Goal: Information Seeking & Learning: Compare options

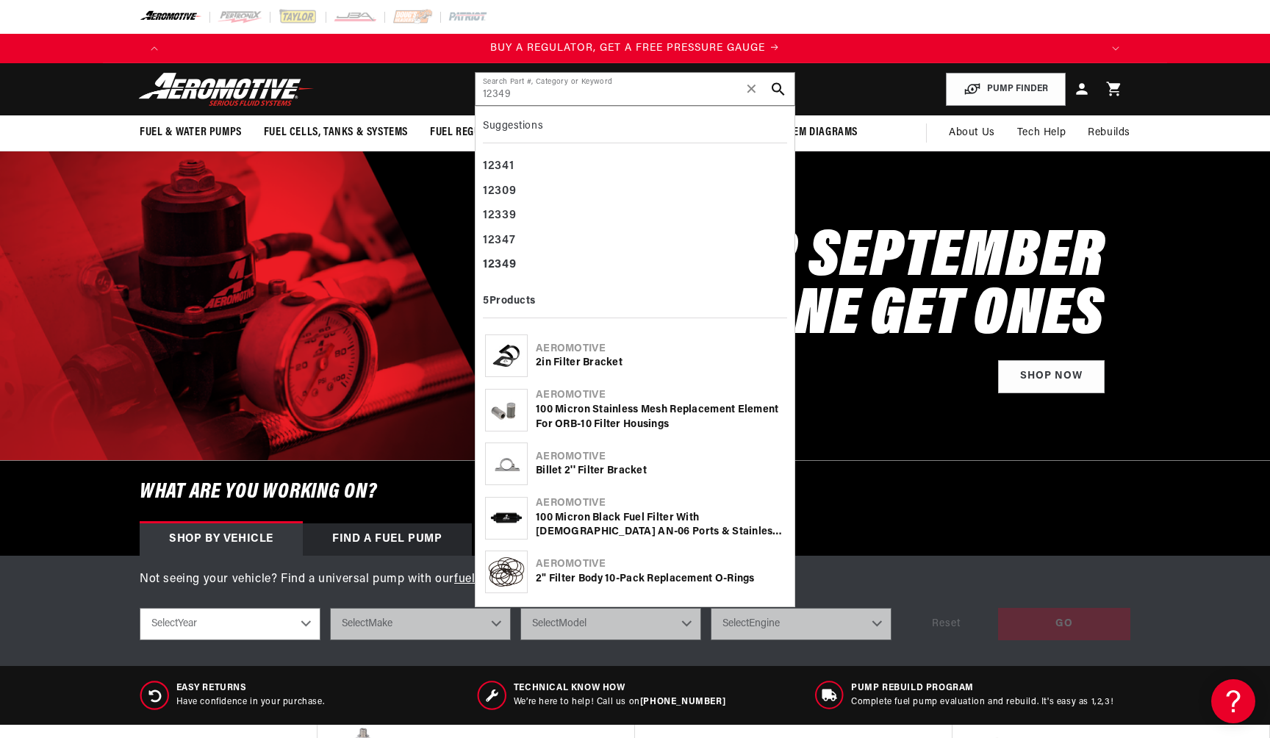
scroll to position [0, 932]
type input "12349"
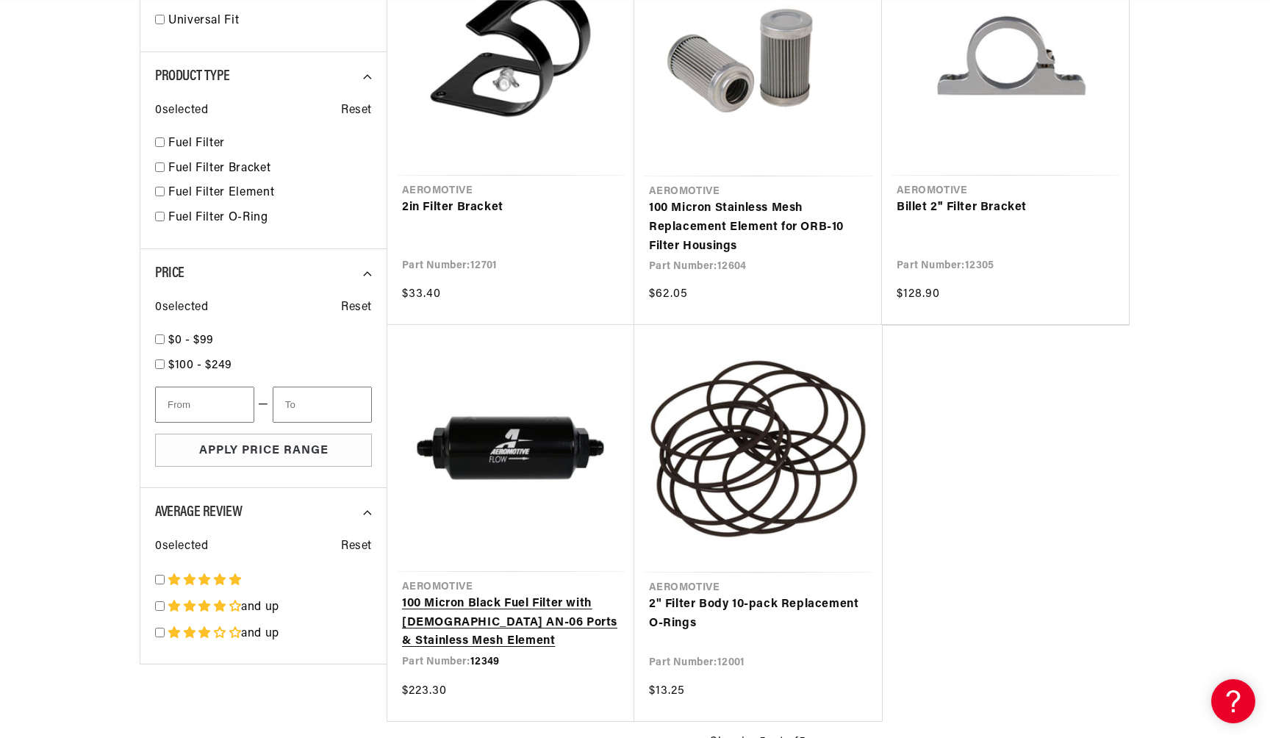
scroll to position [0, 1864]
click at [526, 595] on link "100 Micron Black Fuel Filter with Male AN-06 Ports & Stainless Mesh Element" at bounding box center [511, 623] width 218 height 57
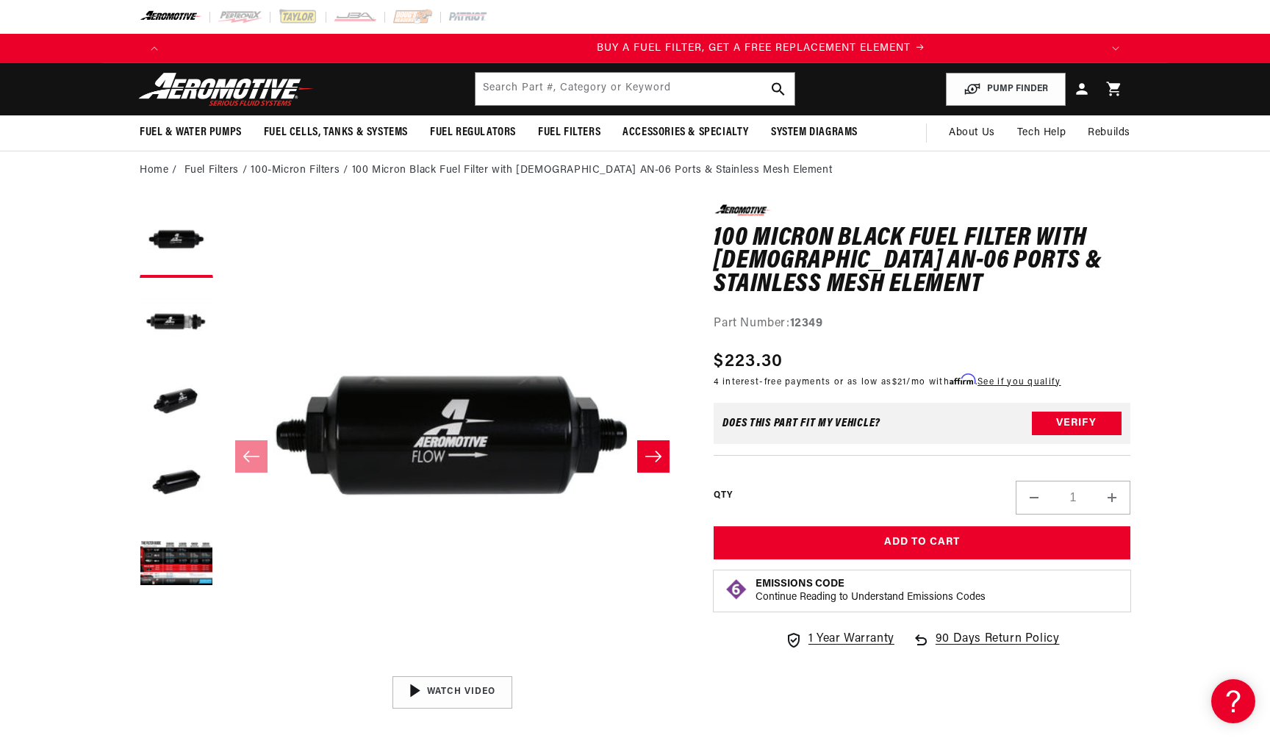
scroll to position [0, 932]
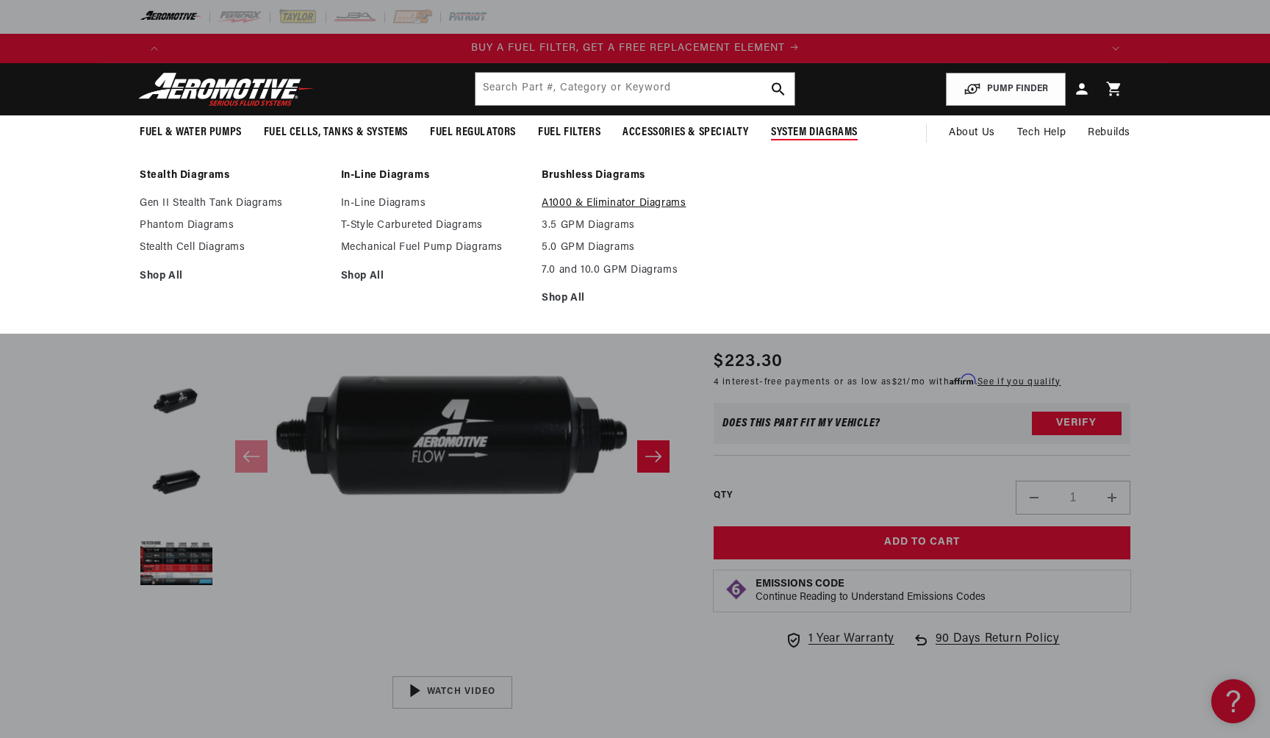
click at [636, 207] on link "A1000 & Eliminator Diagrams" at bounding box center [635, 203] width 187 height 13
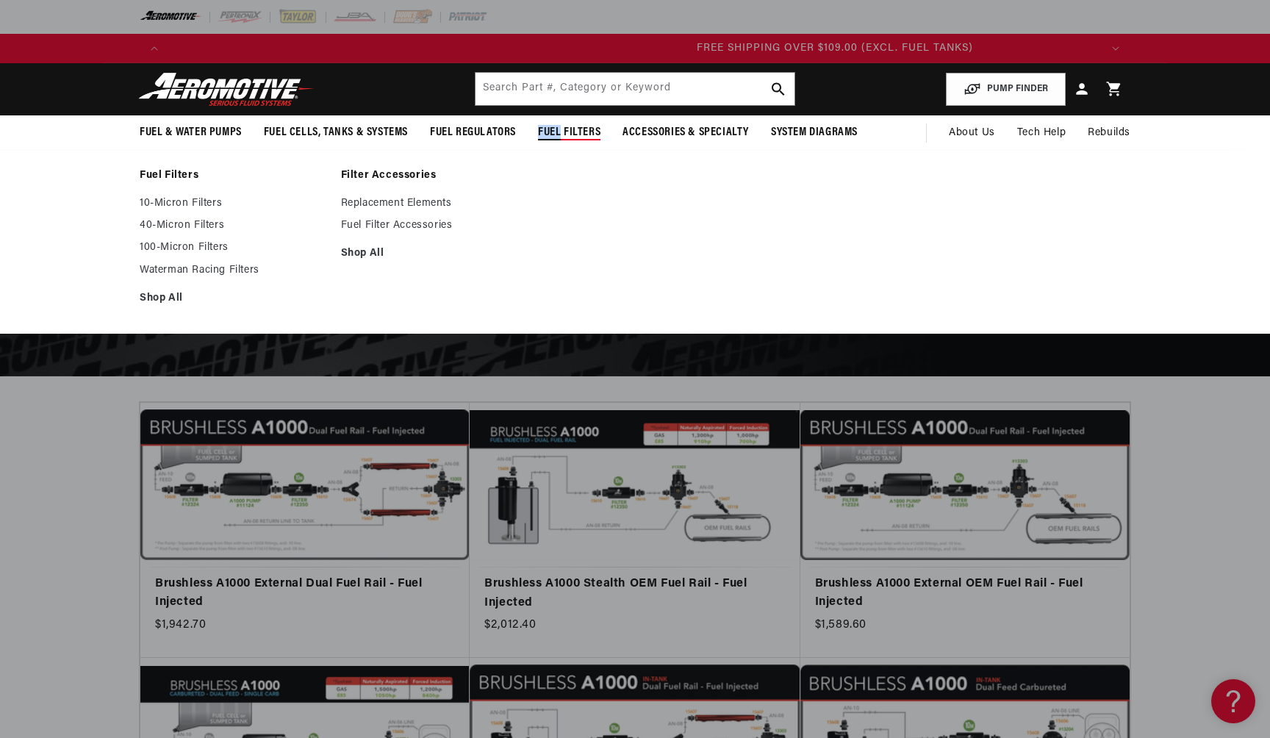
scroll to position [0, 2796]
click at [526, 183] on li "Filter Accessories Replacement Elements Fuel Filter Accessories Shop All" at bounding box center [434, 241] width 187 height 145
click at [530, 159] on div "Fuel Filters 10-Micron Filters 40-Micron Filters 100-Micron Filters Shop All Sh…" at bounding box center [635, 241] width 1270 height 184
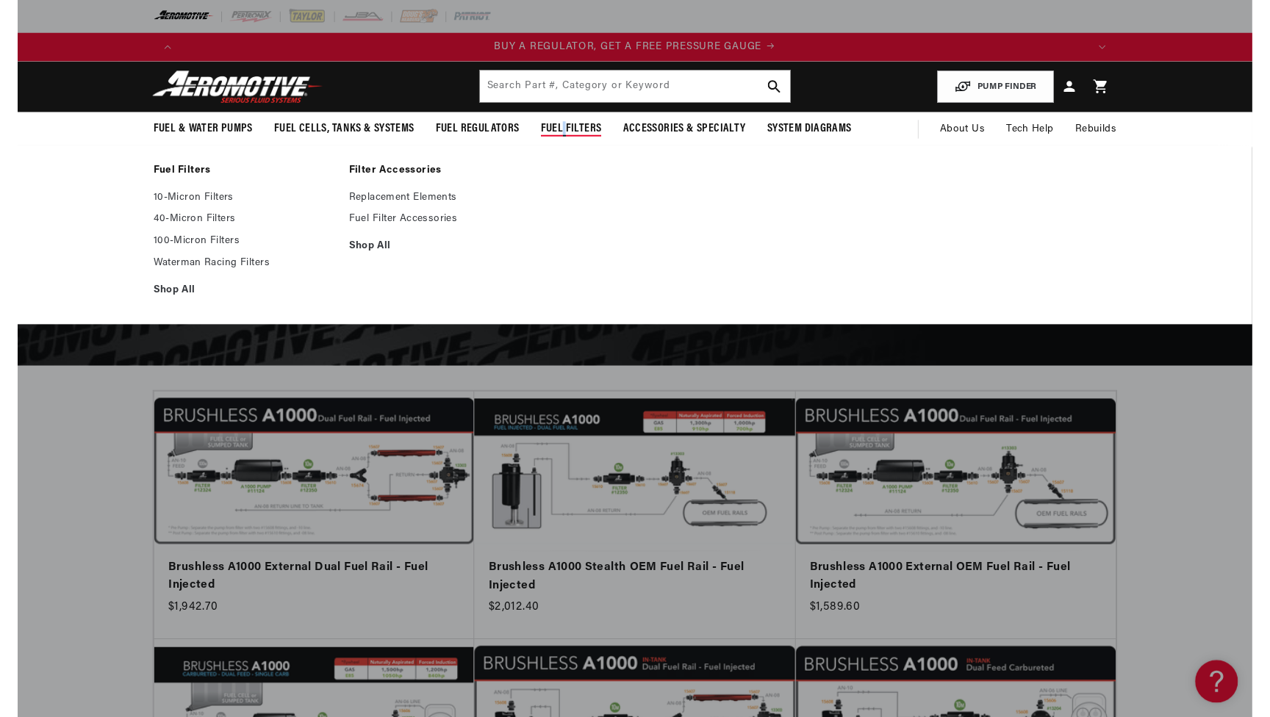
scroll to position [0, 932]
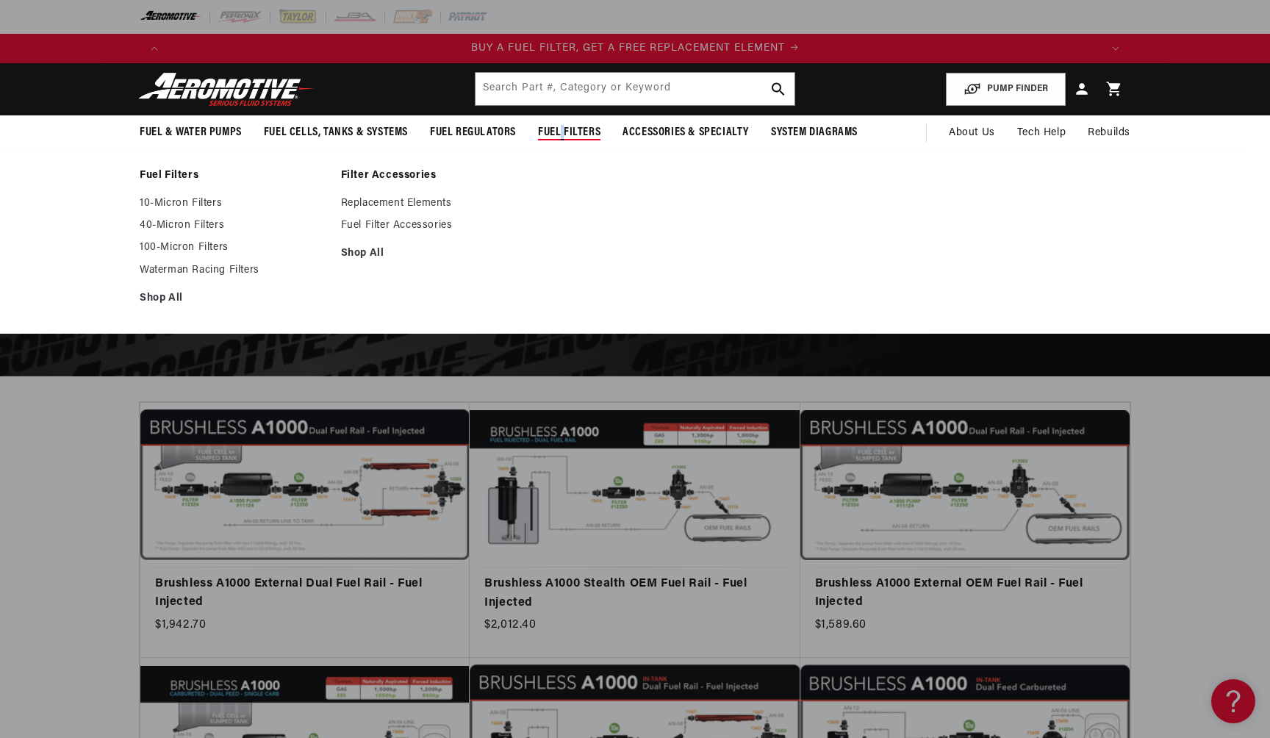
click at [517, 183] on li "Filter Accessories Replacement Elements Fuel Filter Accessories Shop All" at bounding box center [434, 241] width 187 height 145
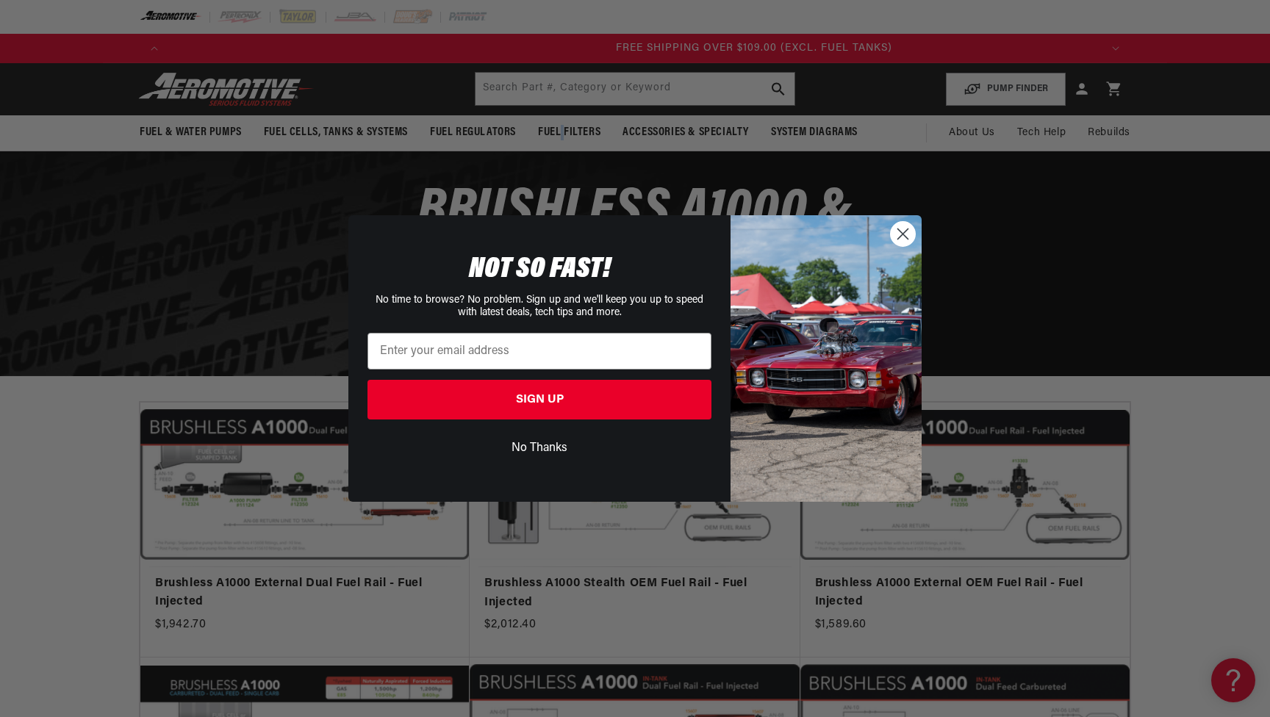
scroll to position [0, 2796]
click at [909, 240] on circle "Close dialog" at bounding box center [903, 234] width 24 height 24
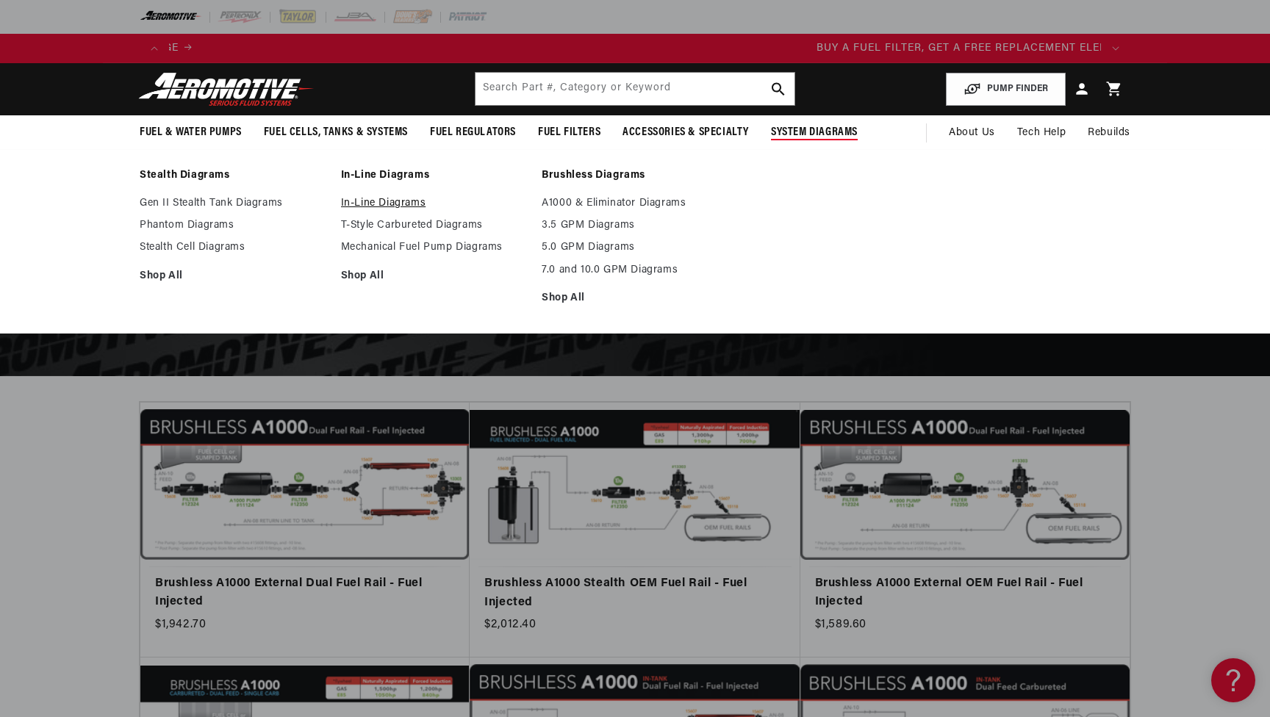
scroll to position [0, 0]
click at [413, 204] on link "In-Line Diagrams" at bounding box center [434, 203] width 187 height 13
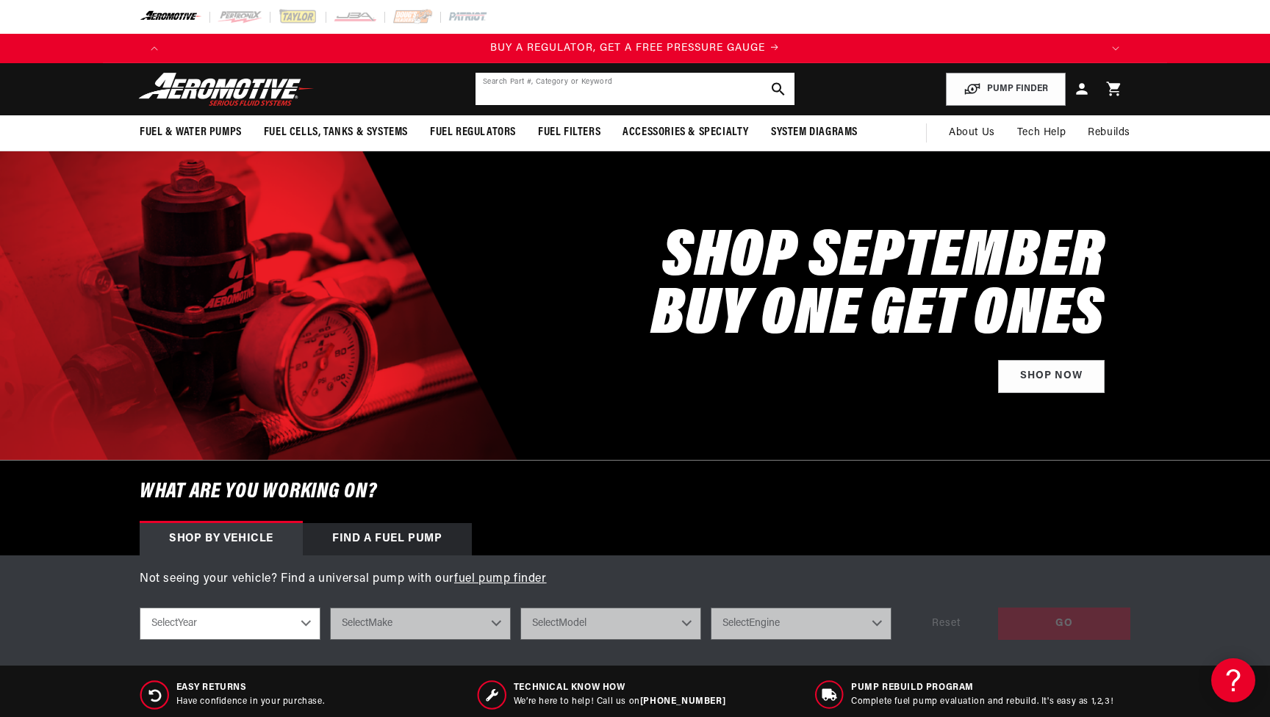
click at [598, 90] on input "text" at bounding box center [635, 89] width 319 height 32
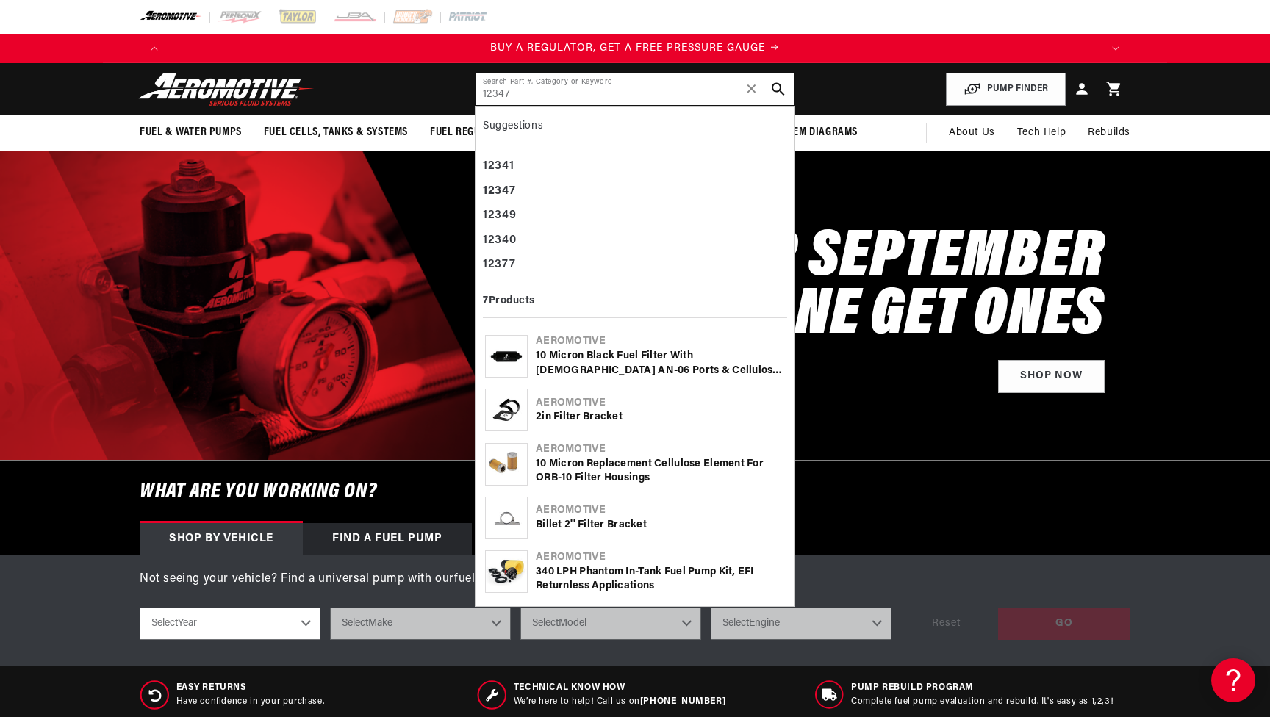
type input "12347"
click at [597, 349] on div "10 Micron Black Fuel Filter with [DEMOGRAPHIC_DATA] AN-06 Ports & Cellulose Ele…" at bounding box center [660, 363] width 249 height 29
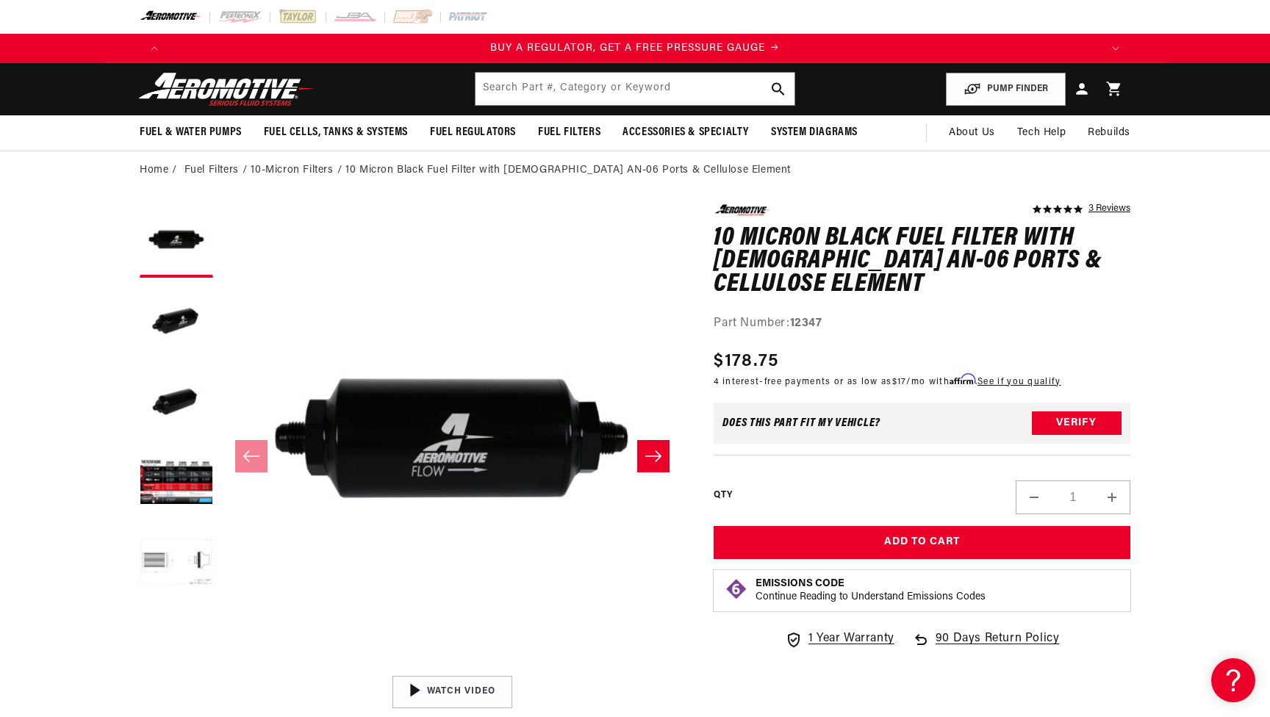
click at [635, 79] on div "Close dialog NOT SO FAST! No time to browse? No problem. Sign up and we'll keep…" at bounding box center [635, 358] width 1270 height 717
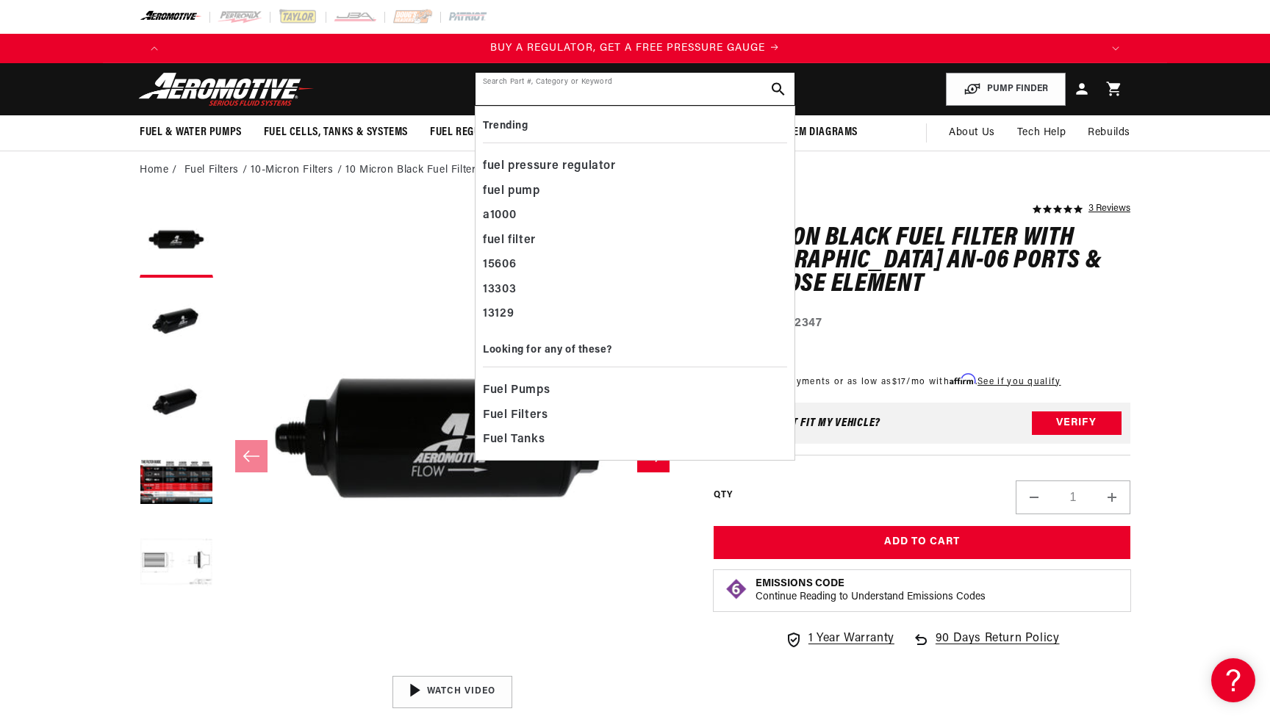
click at [635, 79] on input "text" at bounding box center [635, 89] width 319 height 32
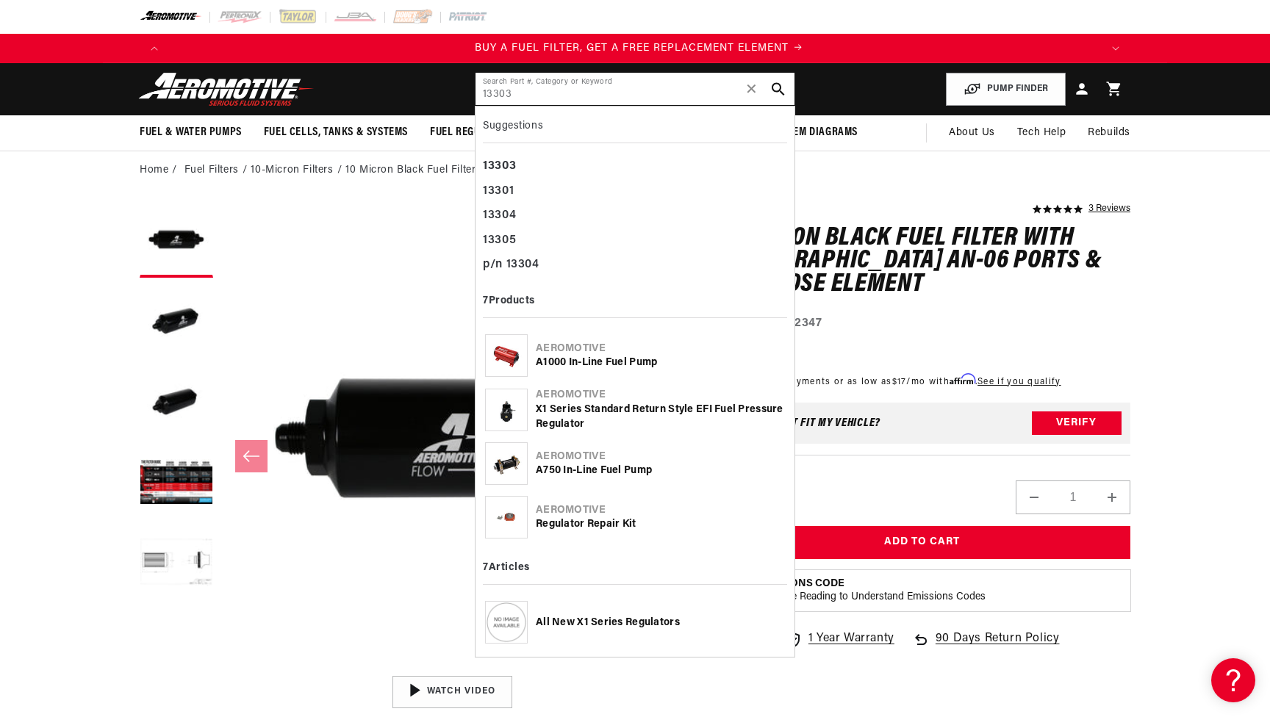
scroll to position [0, 932]
type input "13303"
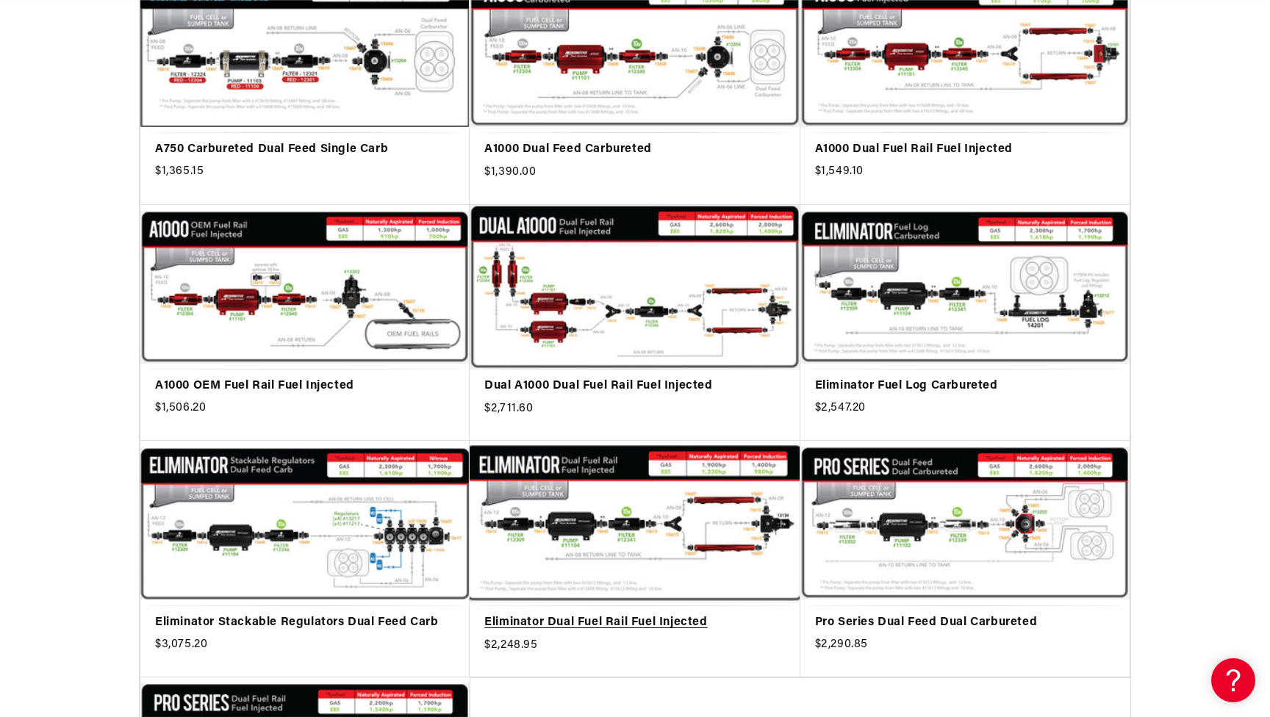
scroll to position [595, 0]
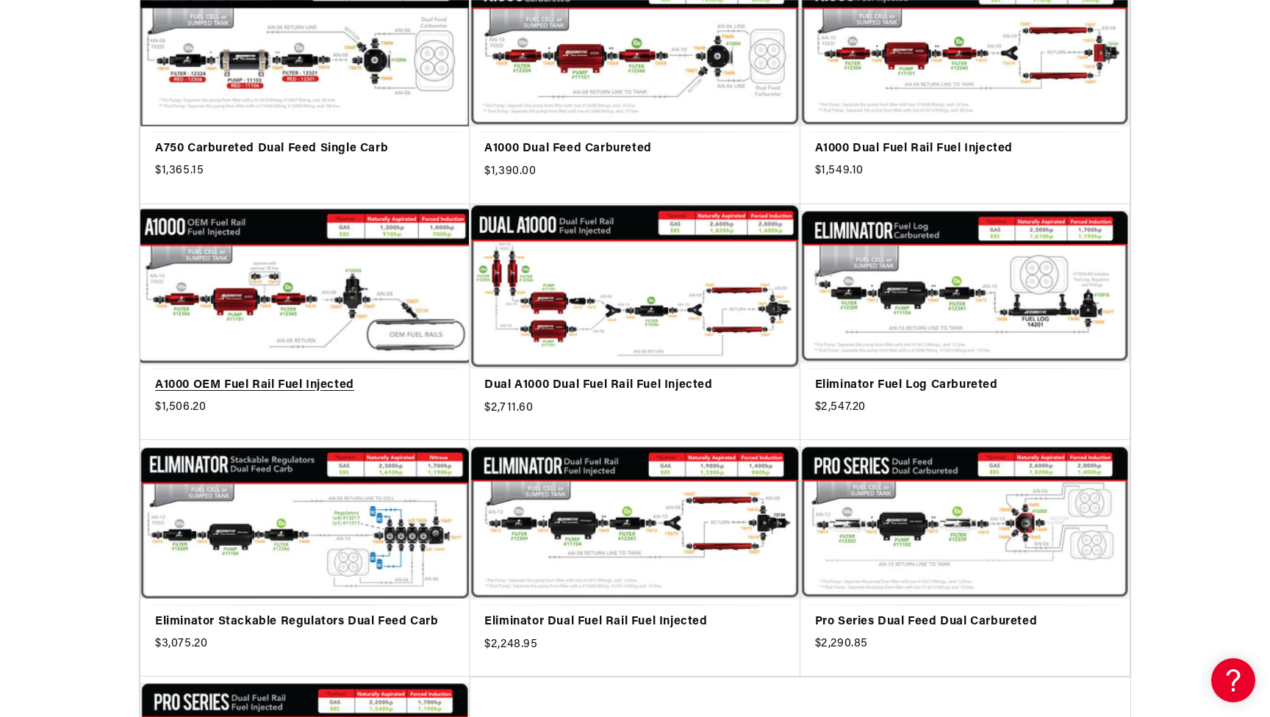
click at [375, 376] on link "A1000 OEM Fuel Rail Fuel Injected" at bounding box center [305, 385] width 300 height 19
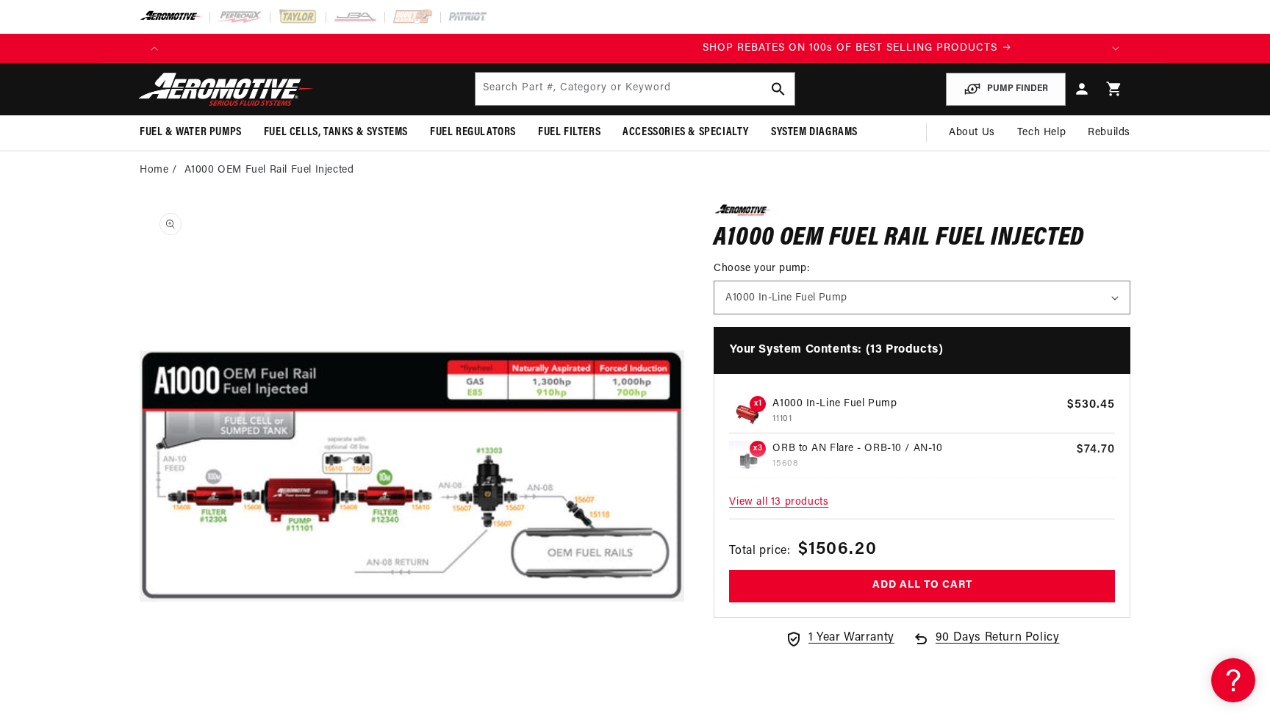
scroll to position [0, 1864]
click at [797, 500] on span "View all 13 products" at bounding box center [922, 503] width 386 height 32
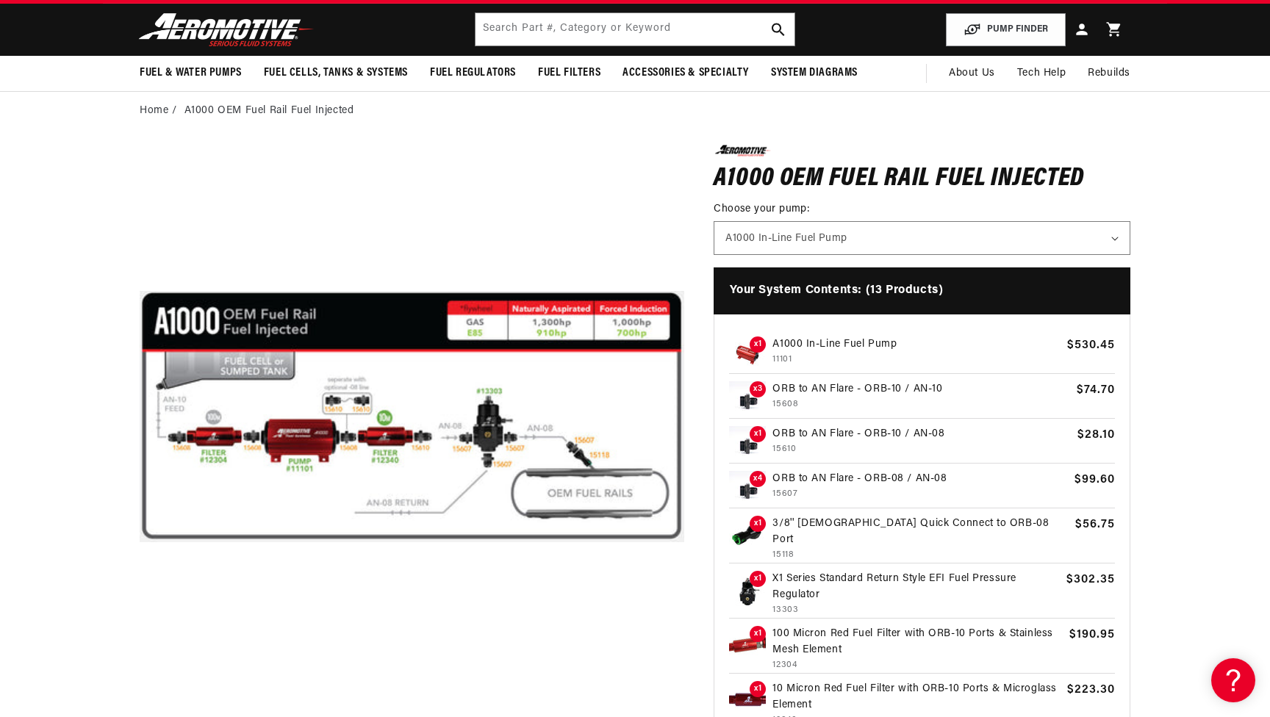
scroll to position [0, 932]
click at [579, 46] on div "Search Part #, Category or Keyword" at bounding box center [635, 29] width 320 height 34
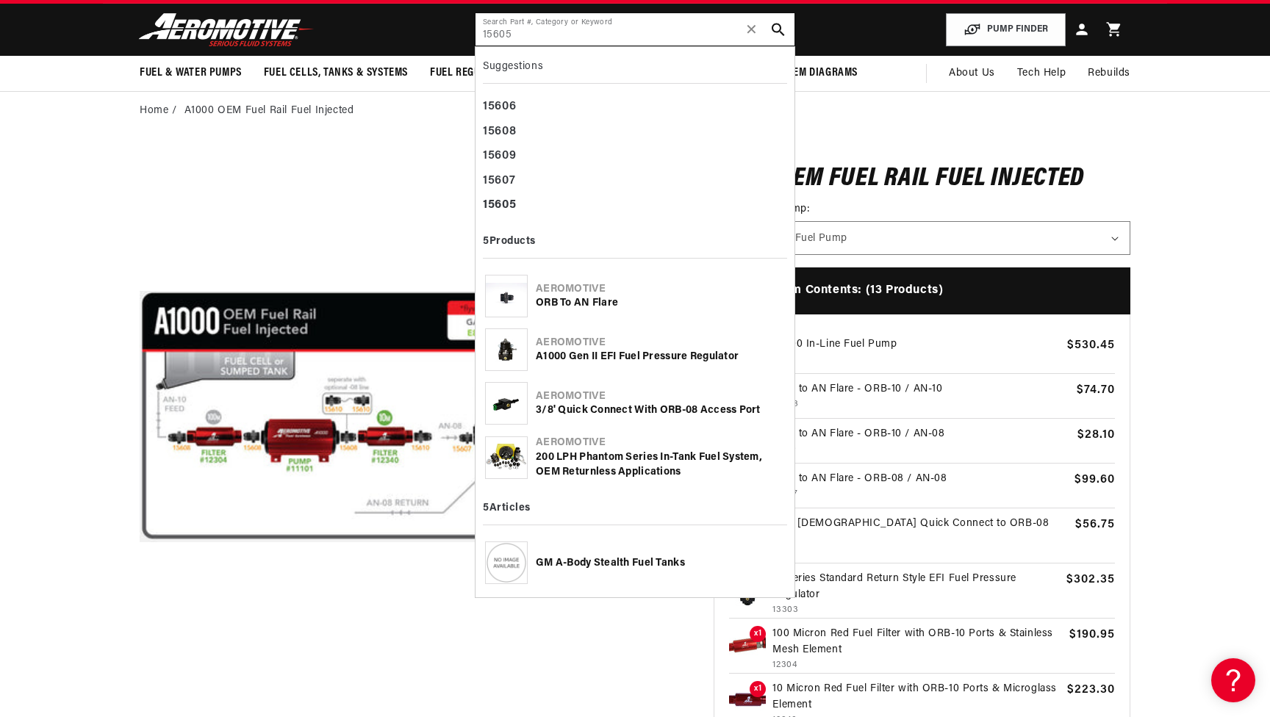
type input "15605"
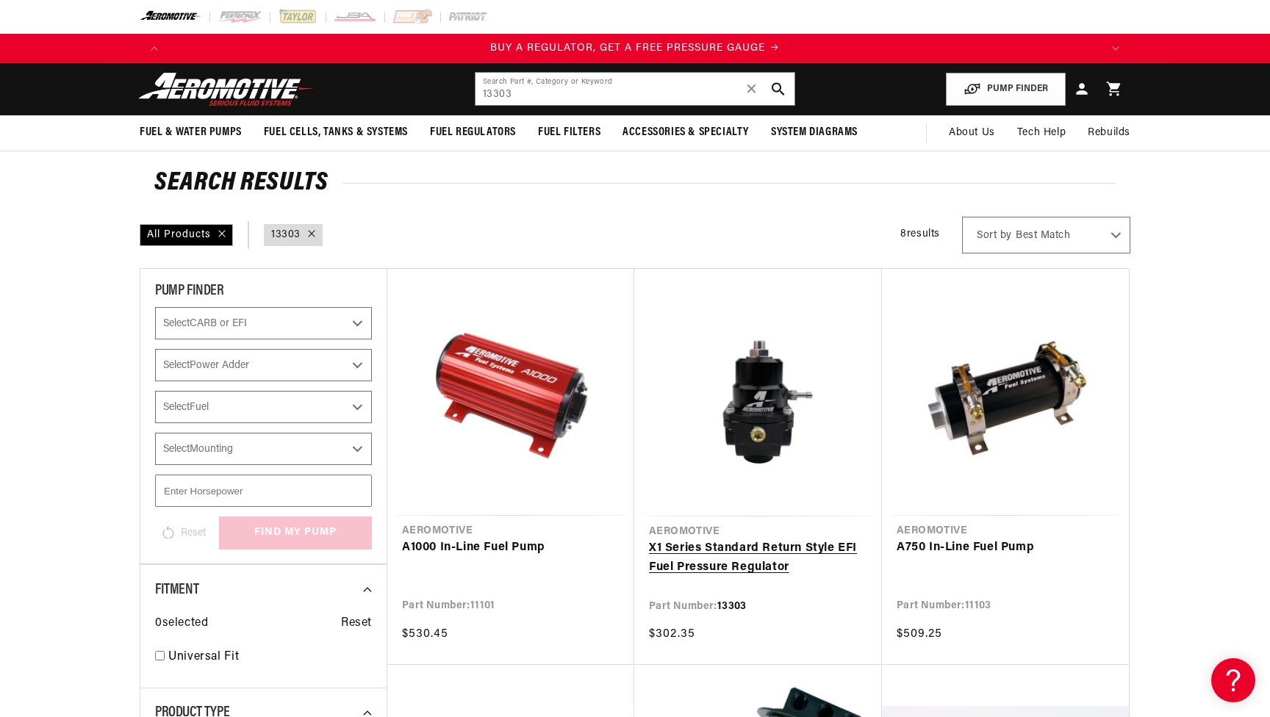
click at [802, 539] on link "X1 Series Standard Return Style EFI Fuel Pressure Regulator" at bounding box center [758, 557] width 218 height 37
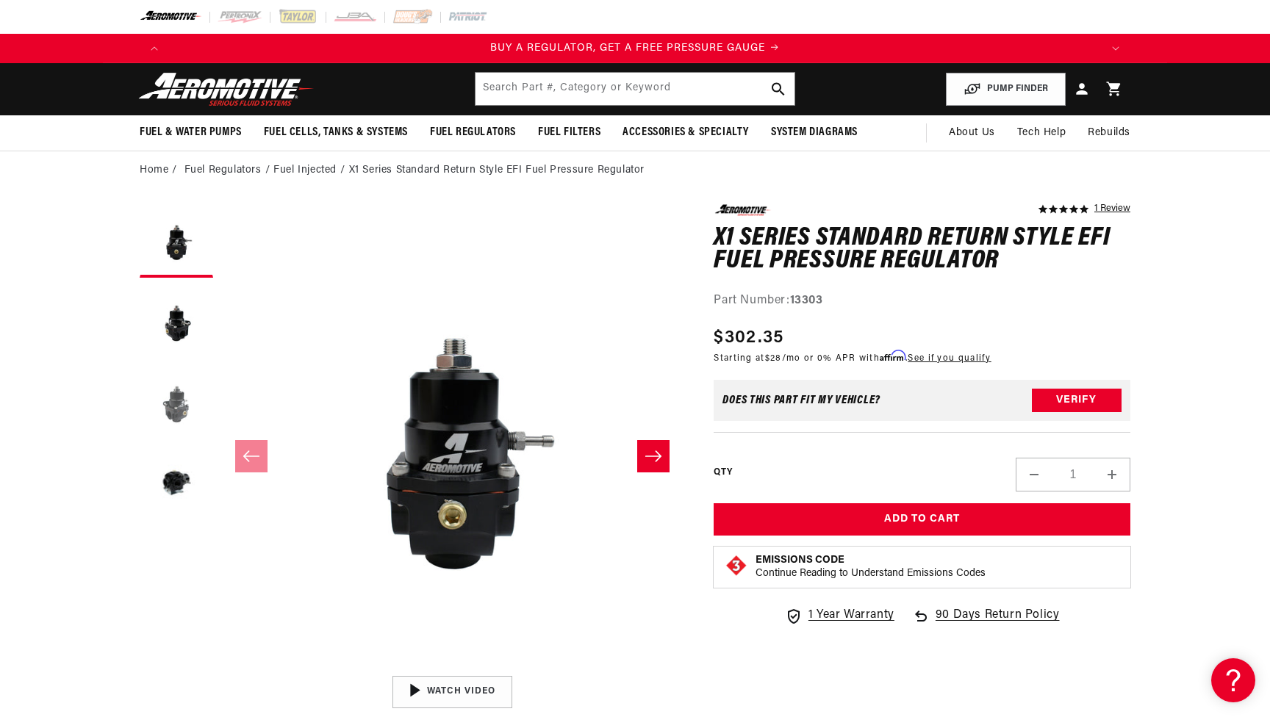
click at [174, 397] on button "Load image 3 in gallery view" at bounding box center [176, 402] width 73 height 73
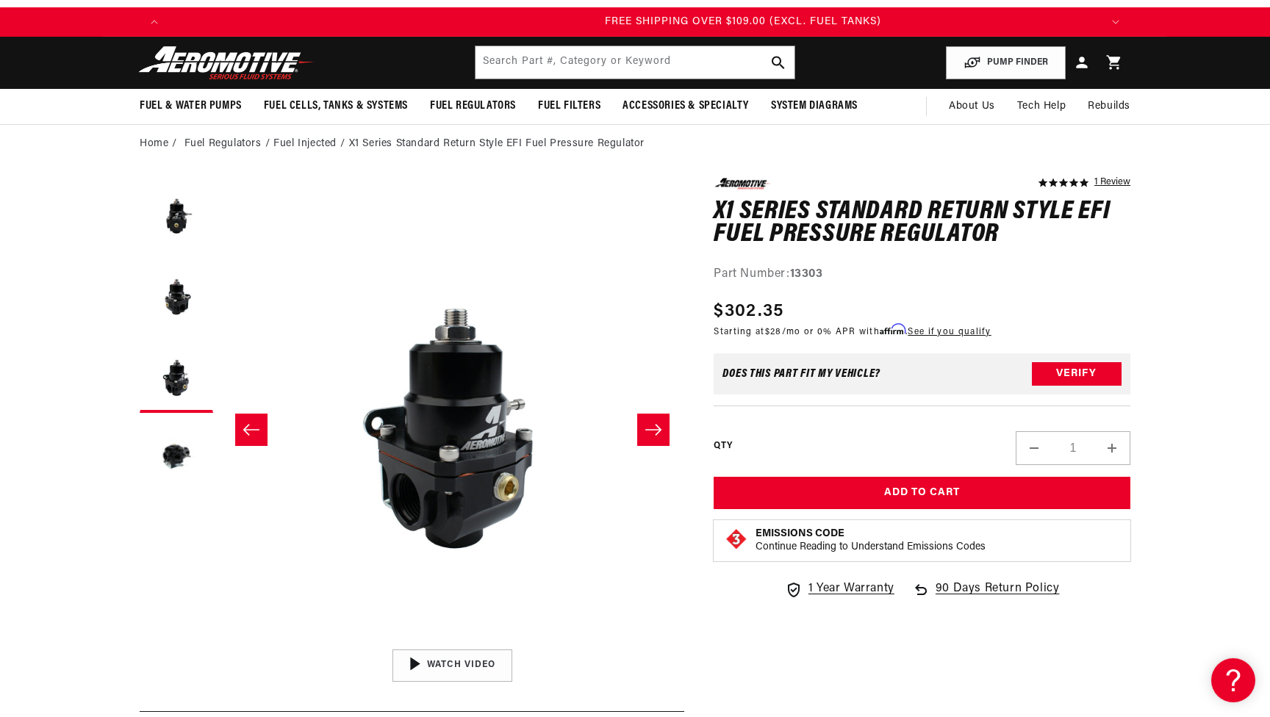
scroll to position [0, 2712]
click at [542, 71] on input "text" at bounding box center [635, 62] width 319 height 32
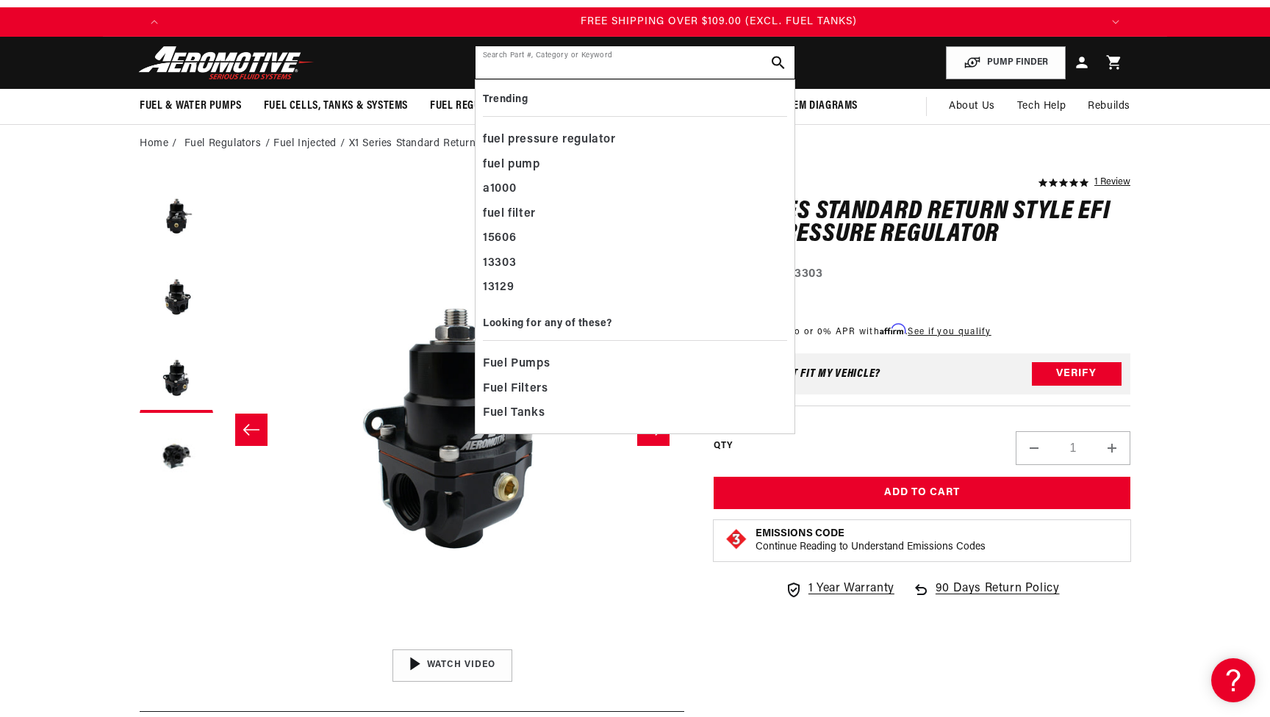
type input "1"
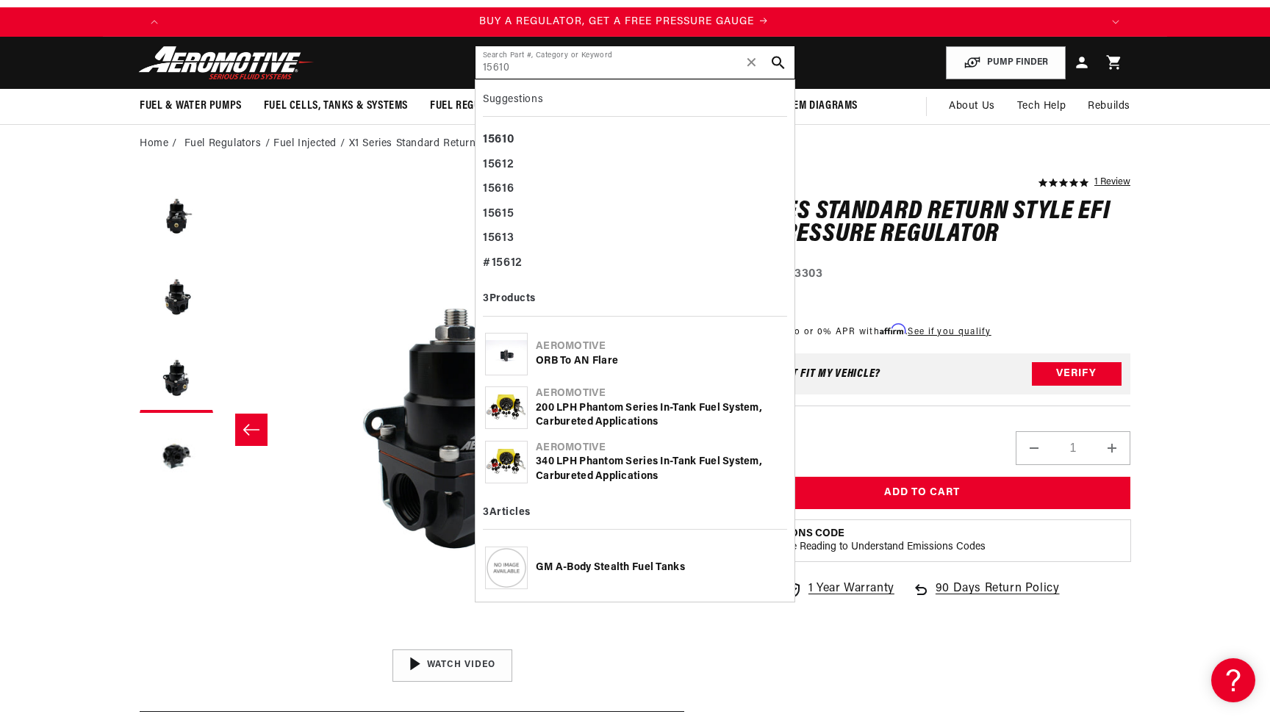
scroll to position [0, 0]
type input "15610"
click at [560, 359] on div "ORB to AN Flare" at bounding box center [660, 361] width 249 height 15
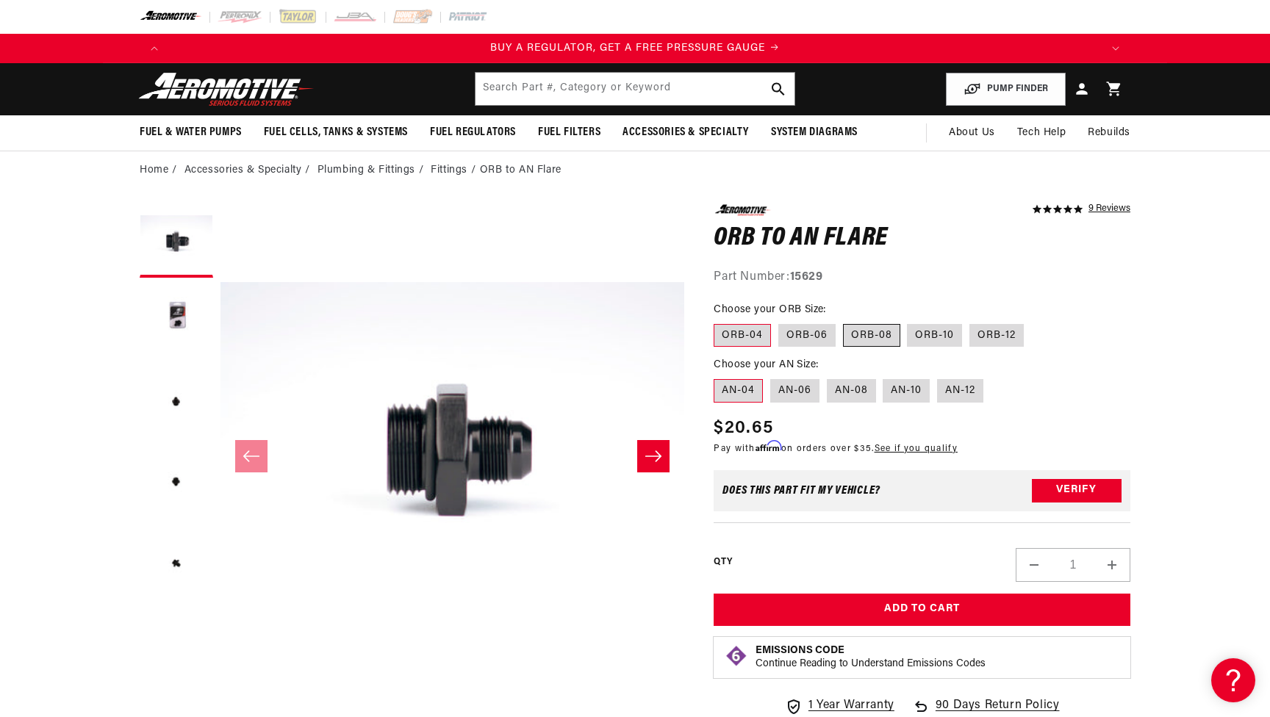
click at [861, 326] on label "ORB-08" at bounding box center [871, 336] width 57 height 24
click at [844, 322] on input "ORB-08" at bounding box center [843, 321] width 1 height 1
radio input "true"
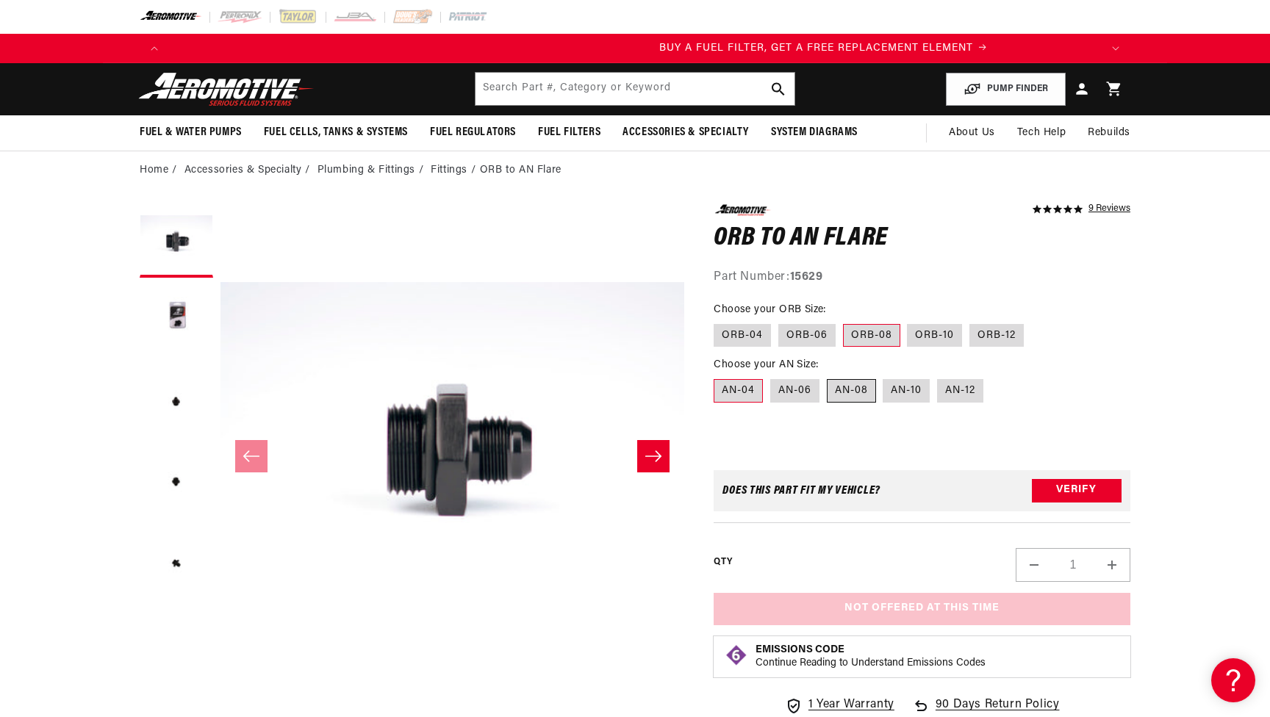
click at [843, 391] on label "AN-08" at bounding box center [851, 391] width 49 height 24
click at [828, 377] on input "AN-08" at bounding box center [827, 376] width 1 height 1
radio input "true"
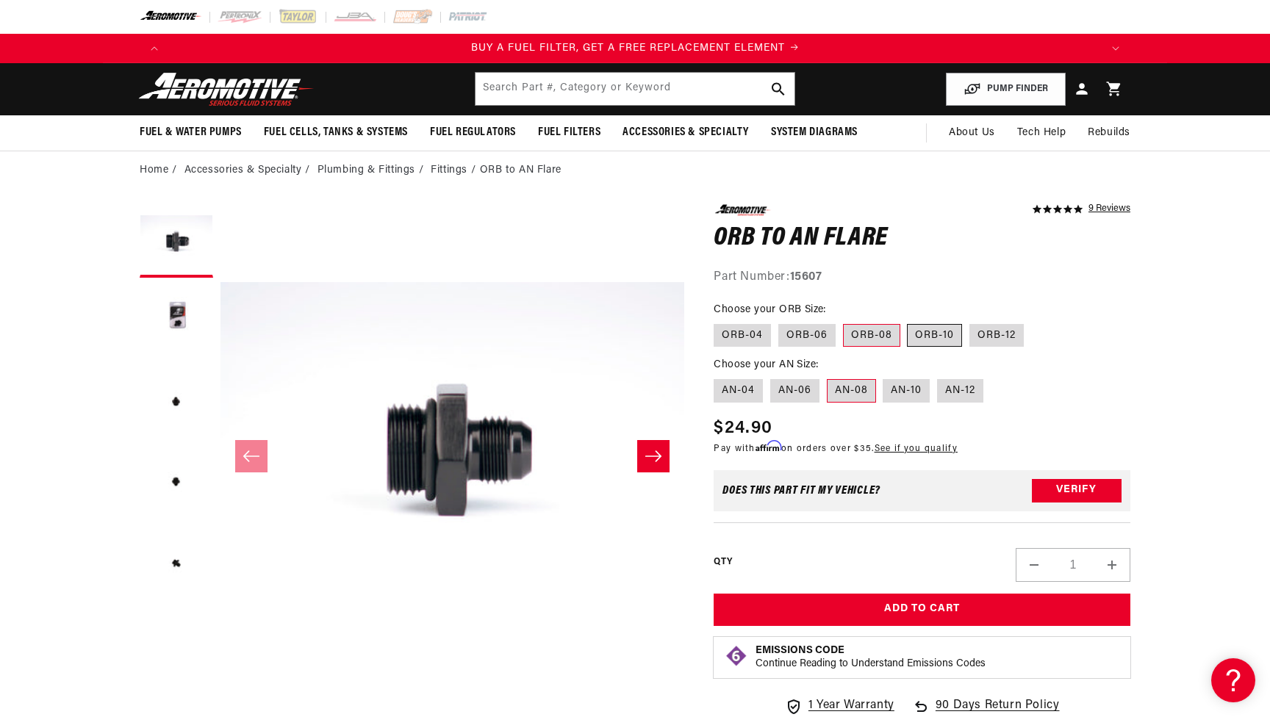
click at [920, 338] on label "ORB-10" at bounding box center [934, 336] width 55 height 24
click at [908, 322] on input "ORB-10" at bounding box center [908, 321] width 1 height 1
radio input "true"
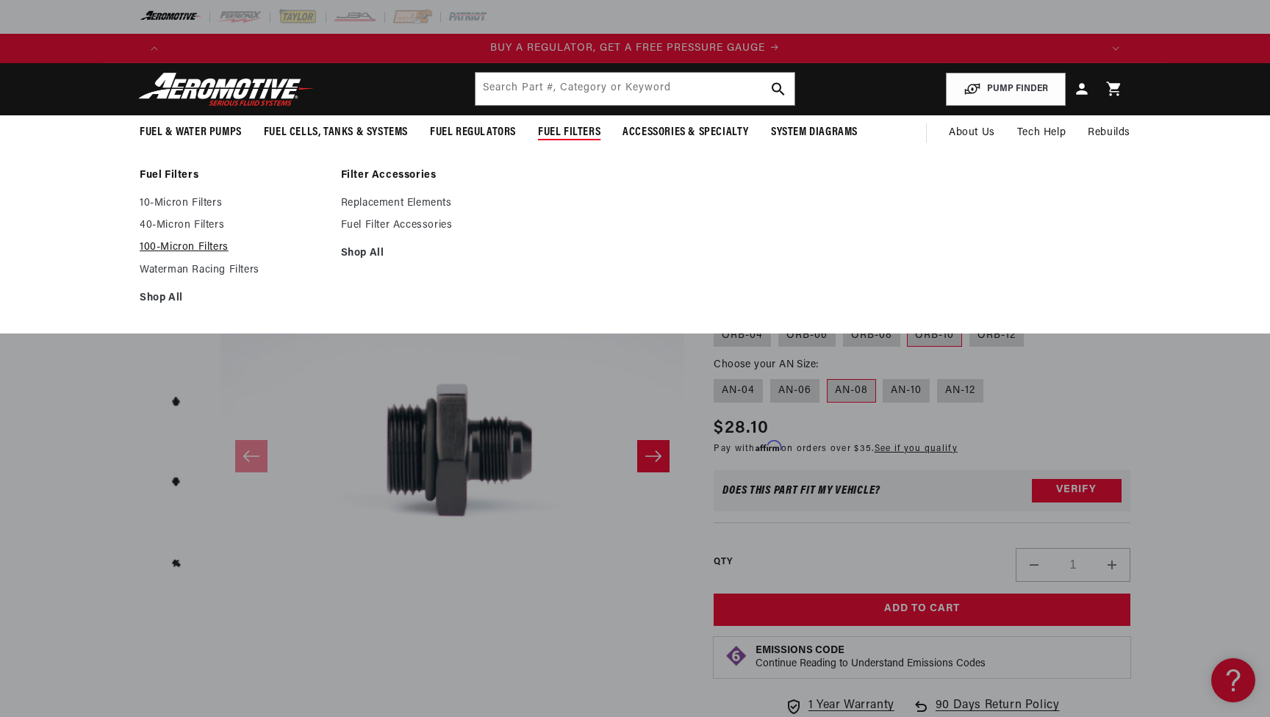
click at [184, 251] on link "100-Micron Filters" at bounding box center [233, 247] width 187 height 13
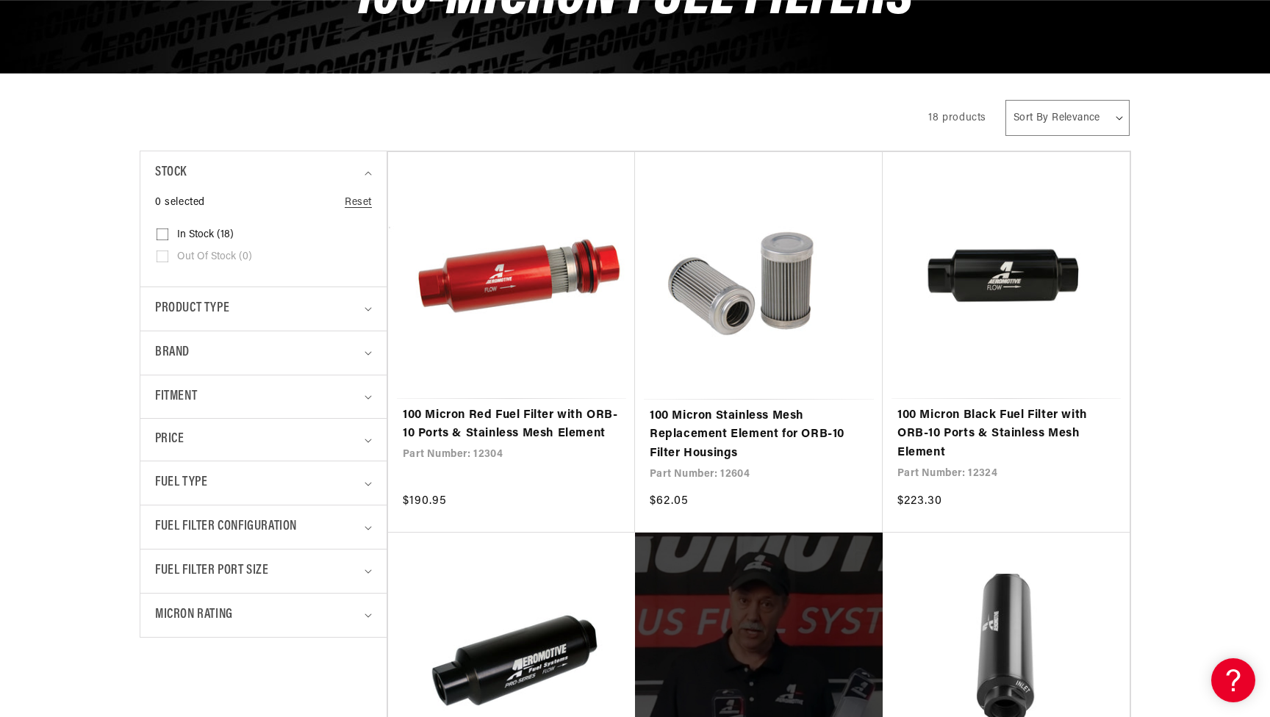
scroll to position [0, 1864]
click at [919, 406] on link "100 Micron Black Fuel Filter with ORB-10 Ports & Stainless Mesh Element" at bounding box center [1006, 434] width 218 height 57
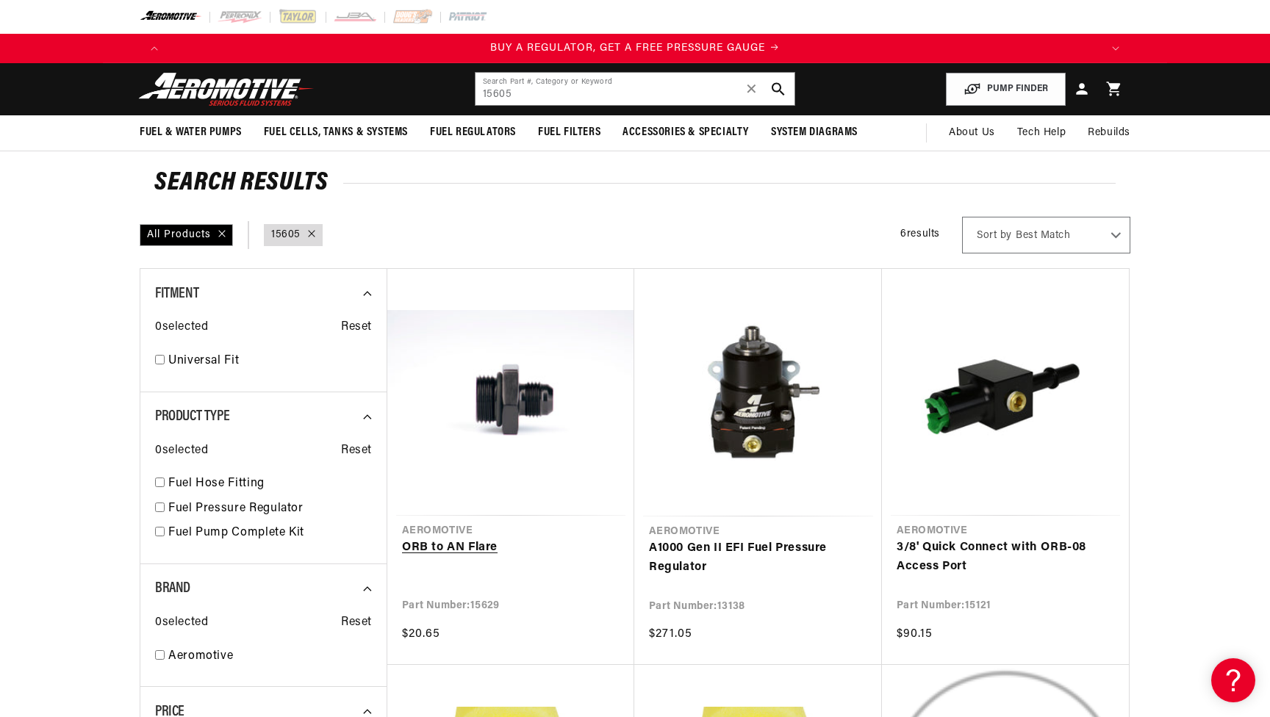
click at [534, 539] on link "ORB to AN Flare" at bounding box center [511, 548] width 218 height 19
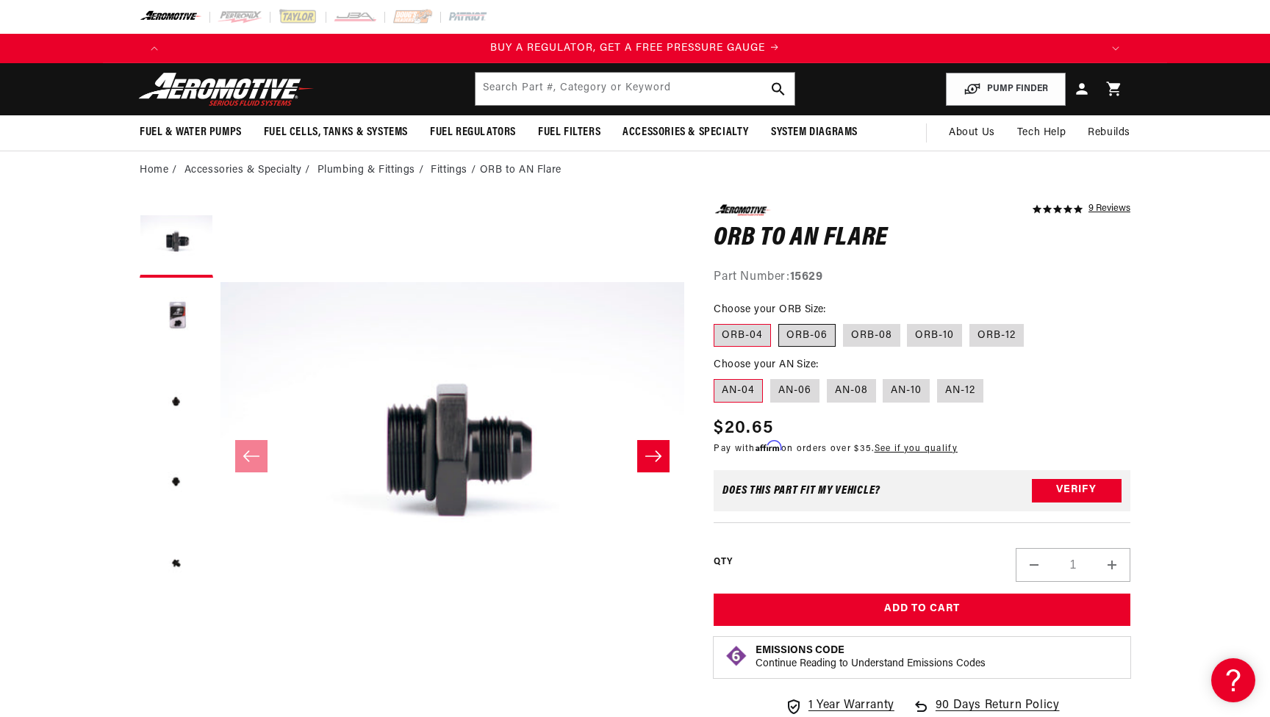
click at [798, 335] on label "ORB-06" at bounding box center [806, 336] width 57 height 24
click at [779, 322] on input "ORB-06" at bounding box center [778, 321] width 1 height 1
radio input "true"
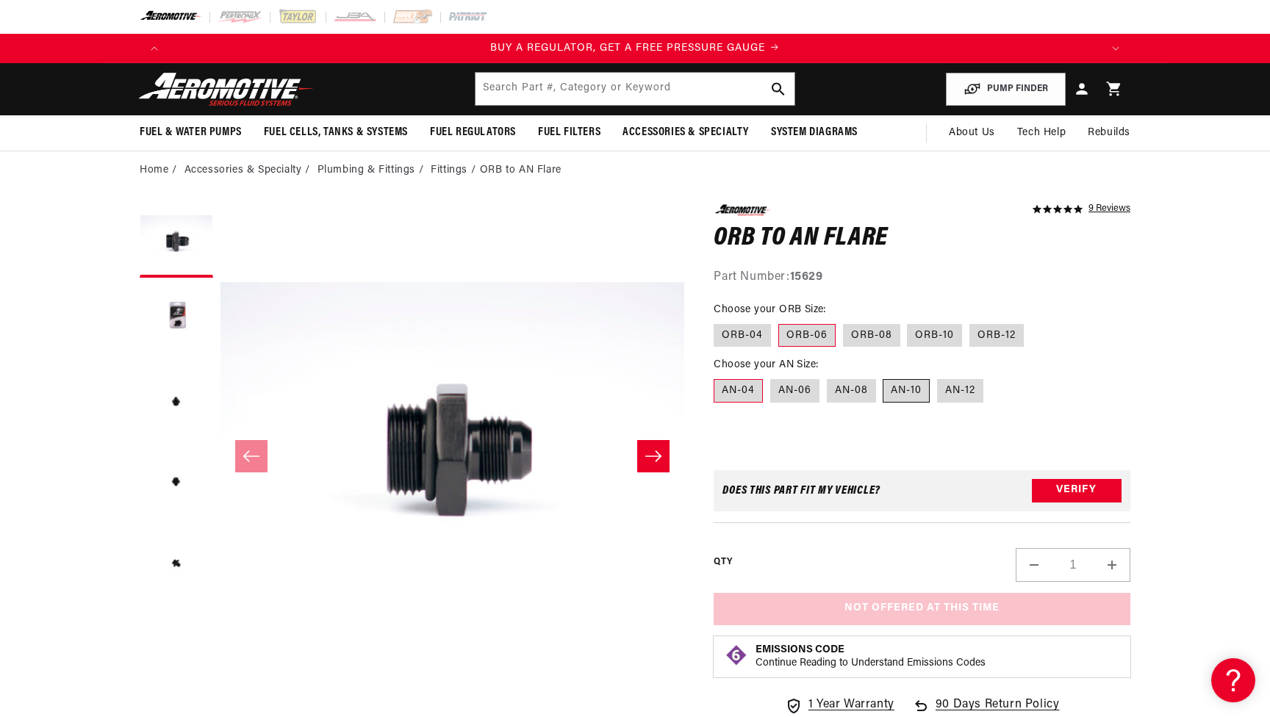
click at [895, 387] on label "AN-10" at bounding box center [906, 391] width 47 height 24
click at [884, 377] on input "AN-10" at bounding box center [883, 376] width 1 height 1
radio input "true"
click at [895, 387] on label "AN-10" at bounding box center [906, 391] width 47 height 24
click at [884, 377] on input "AN-10" at bounding box center [883, 376] width 1 height 1
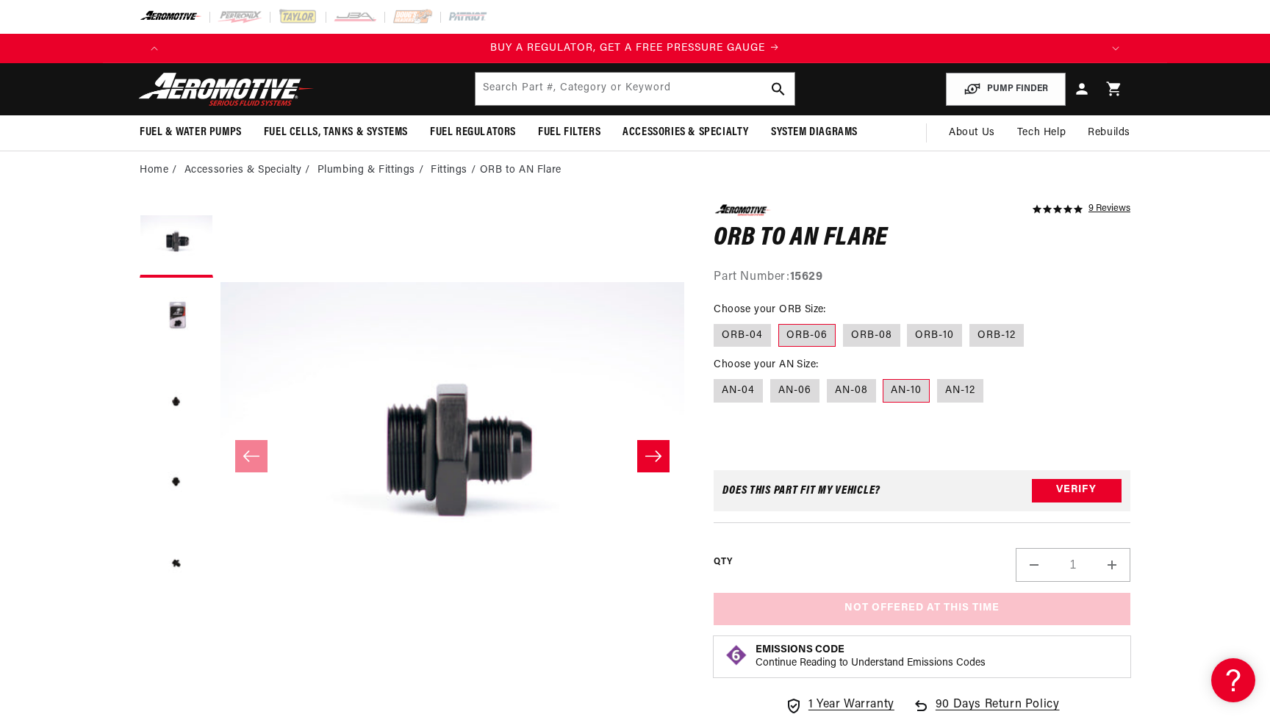
scroll to position [0, 932]
click at [909, 340] on label "ORB-10" at bounding box center [934, 336] width 55 height 24
click at [908, 322] on input "ORB-10" at bounding box center [908, 321] width 1 height 1
radio input "true"
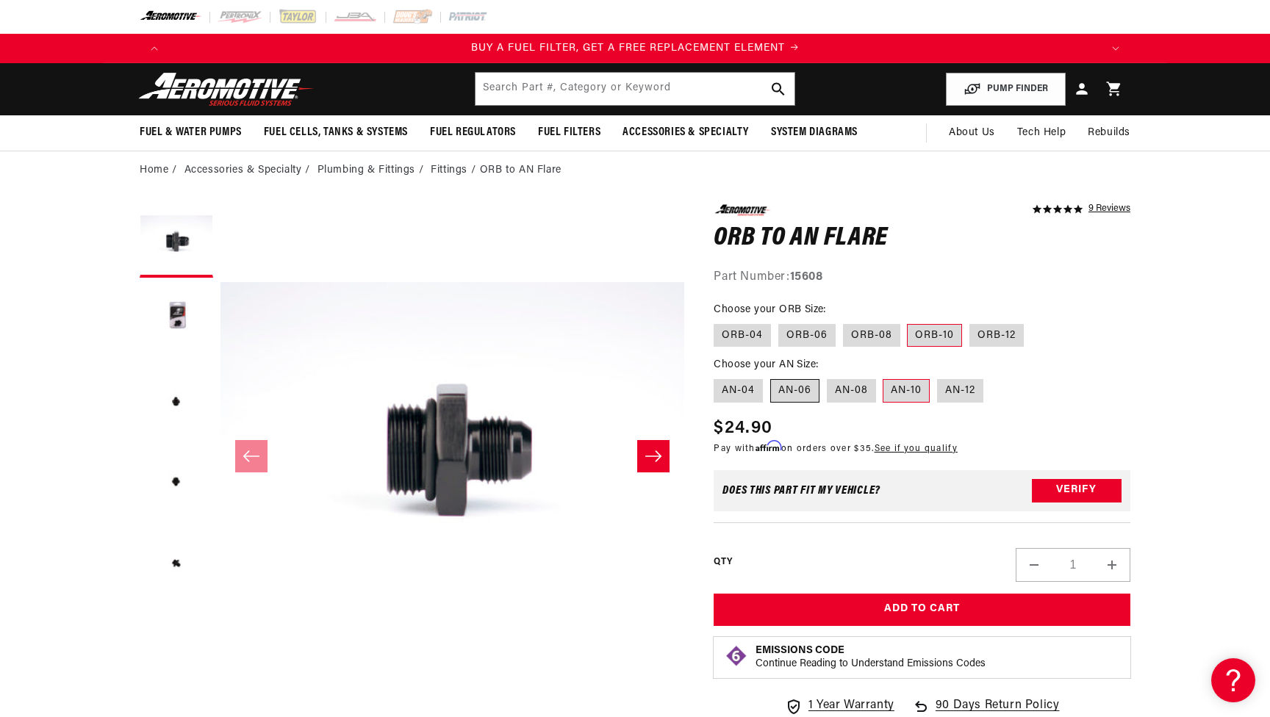
click at [801, 385] on label "AN-06" at bounding box center [794, 391] width 49 height 24
click at [771, 377] on input "AN-06" at bounding box center [770, 376] width 1 height 1
radio input "true"
click at [881, 331] on label "ORB-08" at bounding box center [871, 336] width 57 height 24
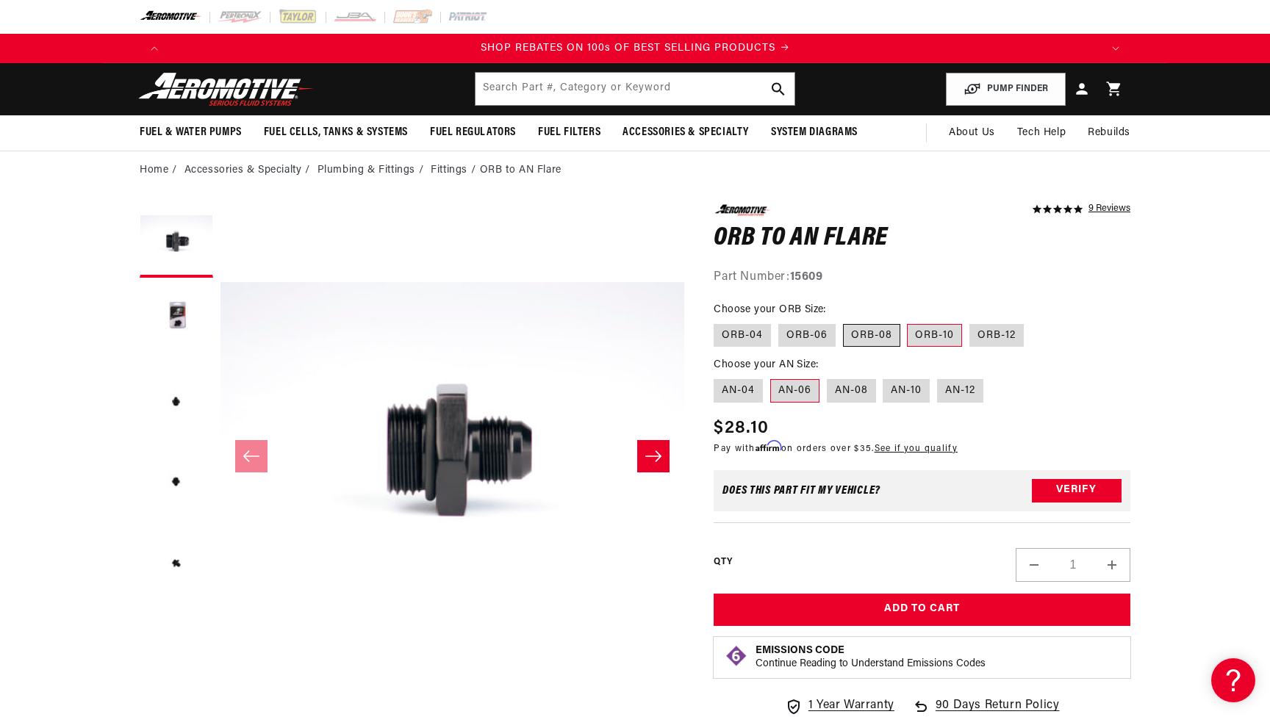
click at [844, 322] on input "ORB-08" at bounding box center [843, 321] width 1 height 1
radio input "true"
click at [817, 334] on label "ORB-06" at bounding box center [806, 336] width 57 height 24
click at [779, 322] on input "ORB-06" at bounding box center [778, 321] width 1 height 1
radio input "true"
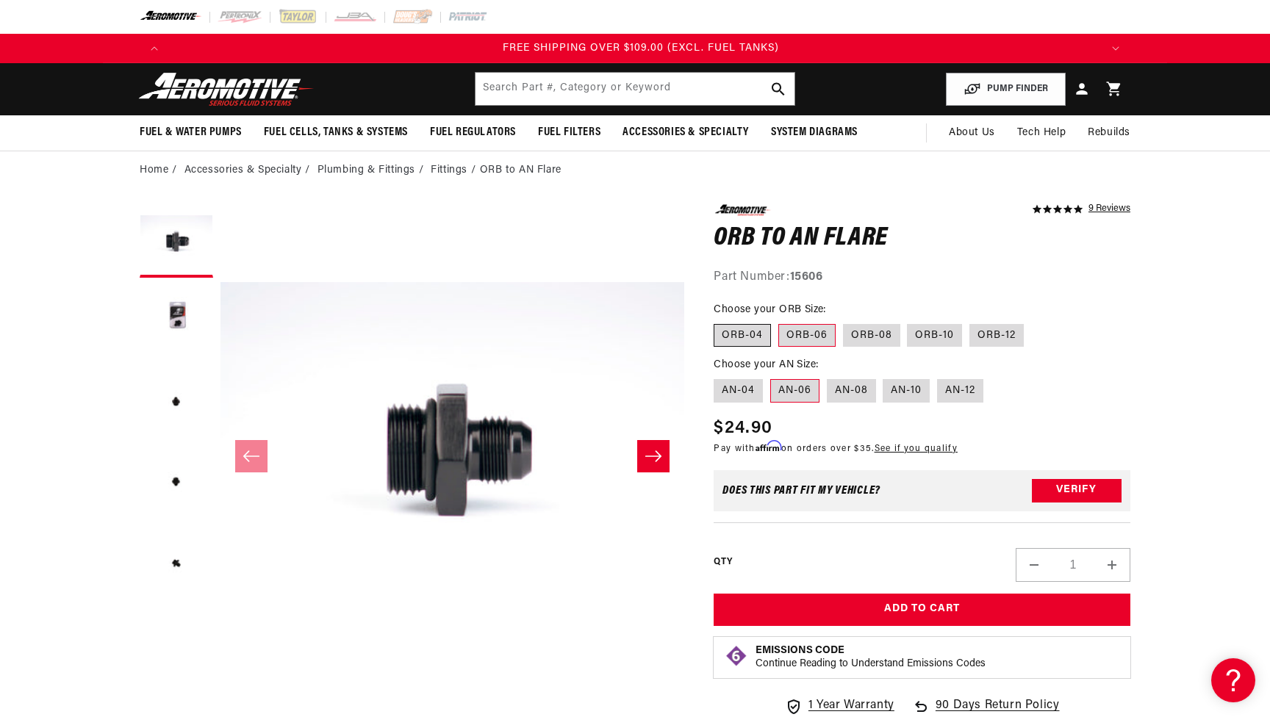
click at [745, 332] on label "ORB-04" at bounding box center [742, 336] width 57 height 24
click at [718, 322] on input "ORB-04" at bounding box center [717, 321] width 1 height 1
radio input "true"
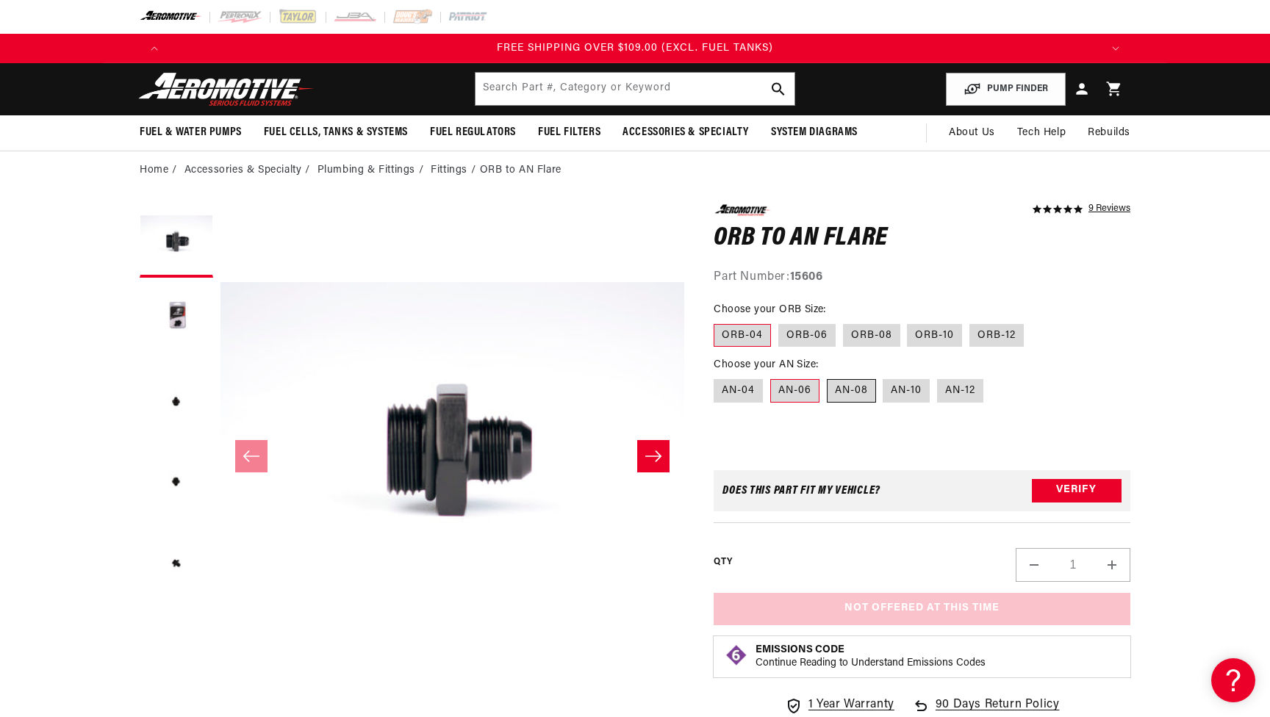
click at [841, 389] on label "AN-08" at bounding box center [851, 391] width 49 height 24
click at [828, 377] on input "AN-08" at bounding box center [827, 376] width 1 height 1
radio input "true"
click at [783, 334] on label "ORB-06" at bounding box center [806, 336] width 57 height 24
click at [779, 322] on input "ORB-06" at bounding box center [778, 321] width 1 height 1
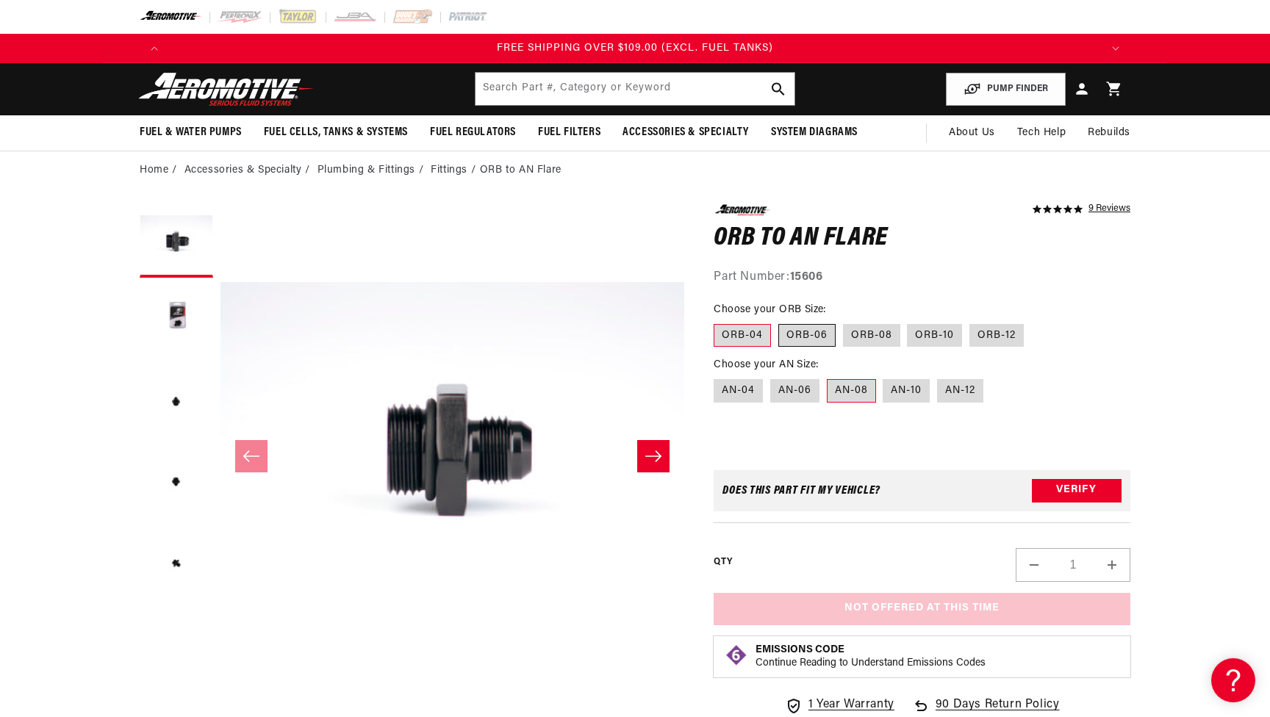
radio input "true"
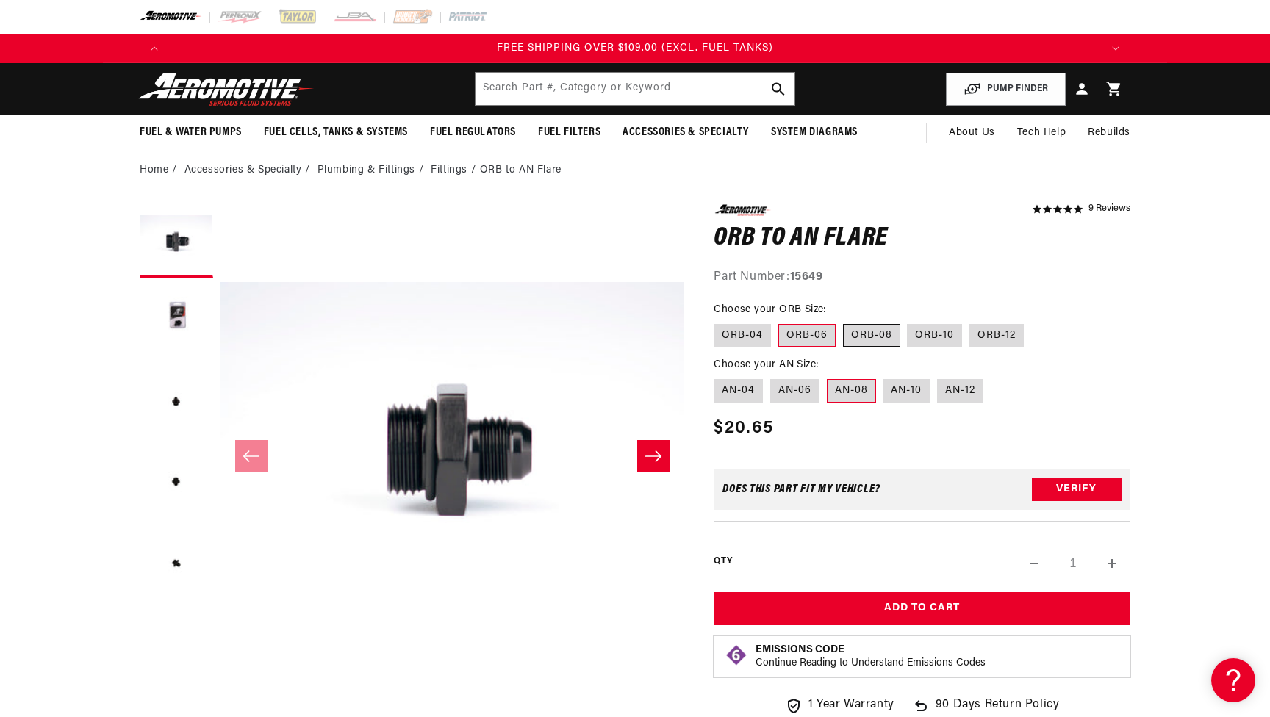
click at [854, 337] on label "ORB-08" at bounding box center [871, 336] width 57 height 24
click at [844, 322] on input "ORB-08" at bounding box center [843, 321] width 1 height 1
radio input "true"
click at [907, 334] on label "ORB-10" at bounding box center [934, 336] width 55 height 24
click at [908, 322] on input "ORB-10" at bounding box center [908, 321] width 1 height 1
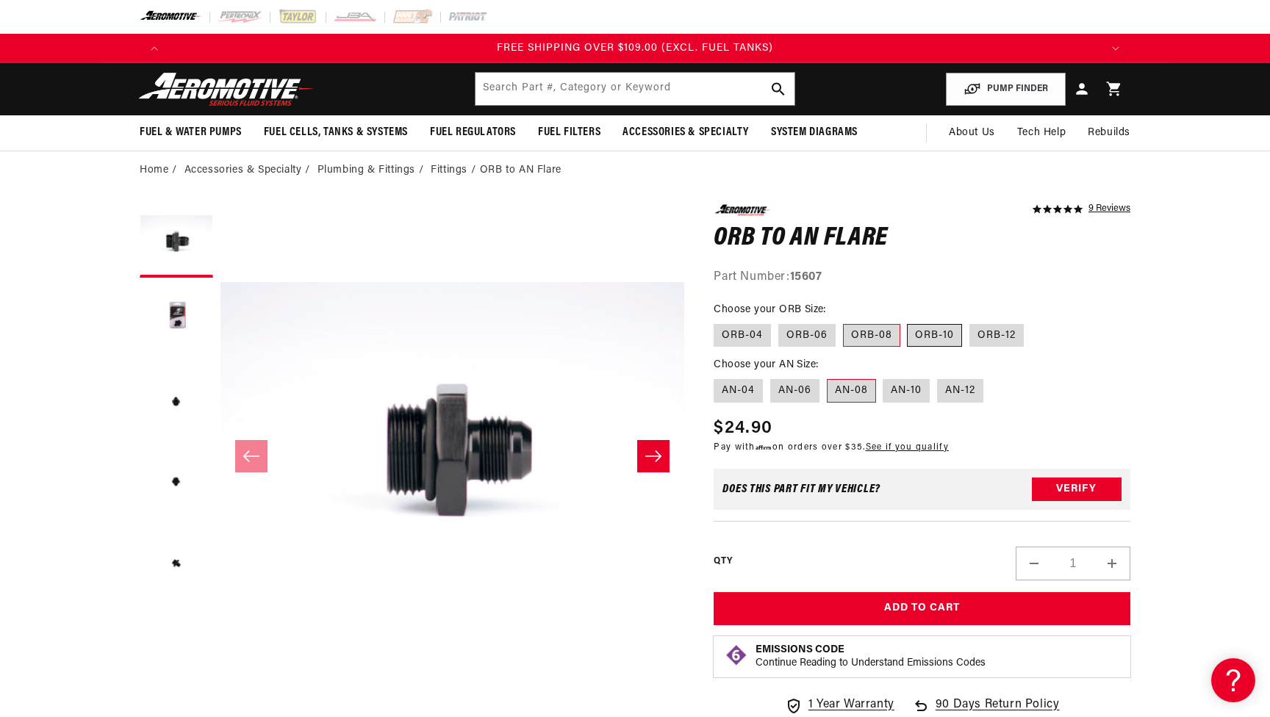
radio input "true"
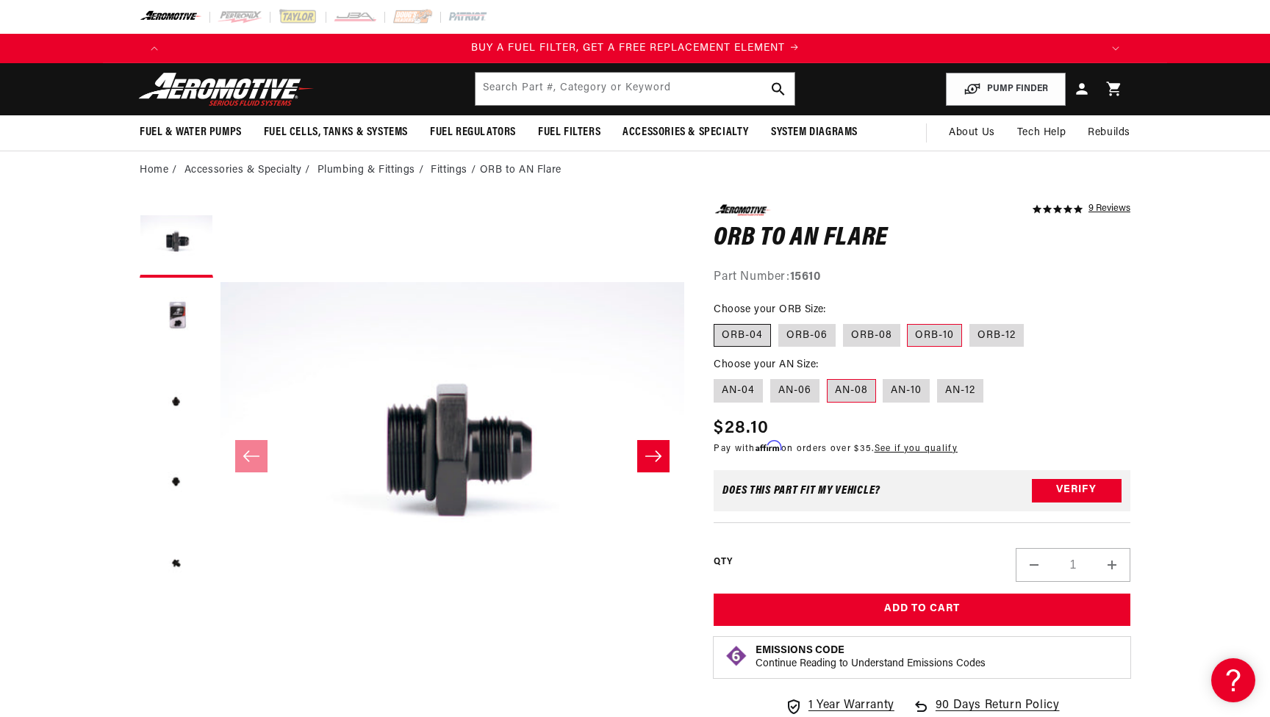
click at [761, 336] on label "ORB-04" at bounding box center [742, 336] width 57 height 24
click at [718, 322] on input "ORB-04" at bounding box center [717, 321] width 1 height 1
radio input "true"
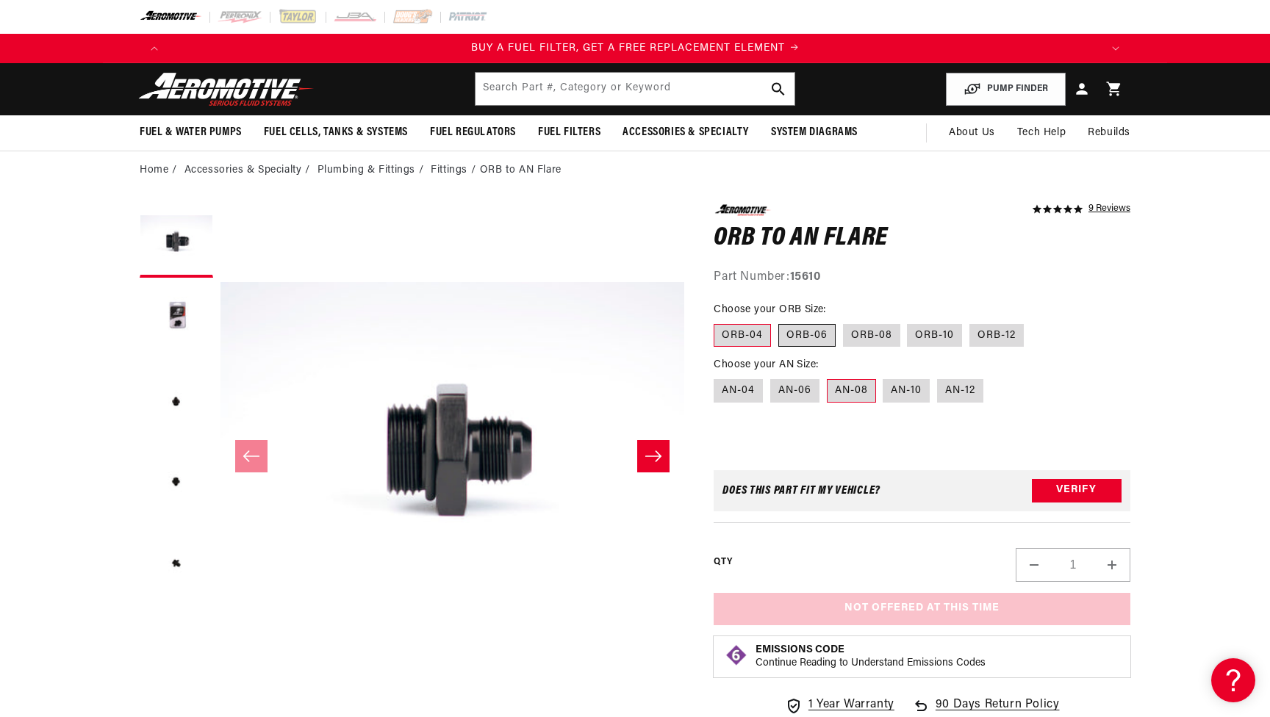
click at [802, 336] on label "ORB-06" at bounding box center [806, 336] width 57 height 24
click at [779, 322] on input "ORB-06" at bounding box center [778, 321] width 1 height 1
radio input "true"
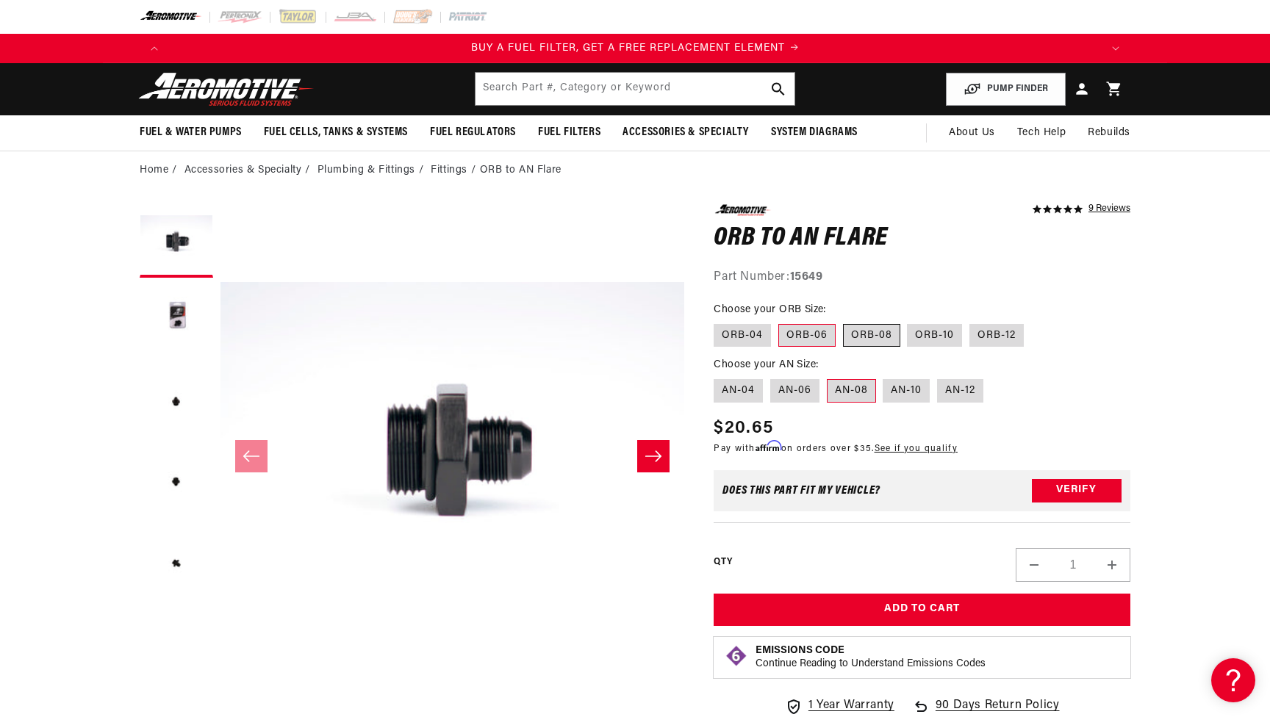
click at [844, 331] on label "ORB-08" at bounding box center [871, 336] width 57 height 24
click at [844, 322] on input "ORB-08" at bounding box center [843, 321] width 1 height 1
radio input "true"
click at [907, 331] on label "ORB-10" at bounding box center [934, 336] width 55 height 24
click at [908, 322] on input "ORB-10" at bounding box center [908, 321] width 1 height 1
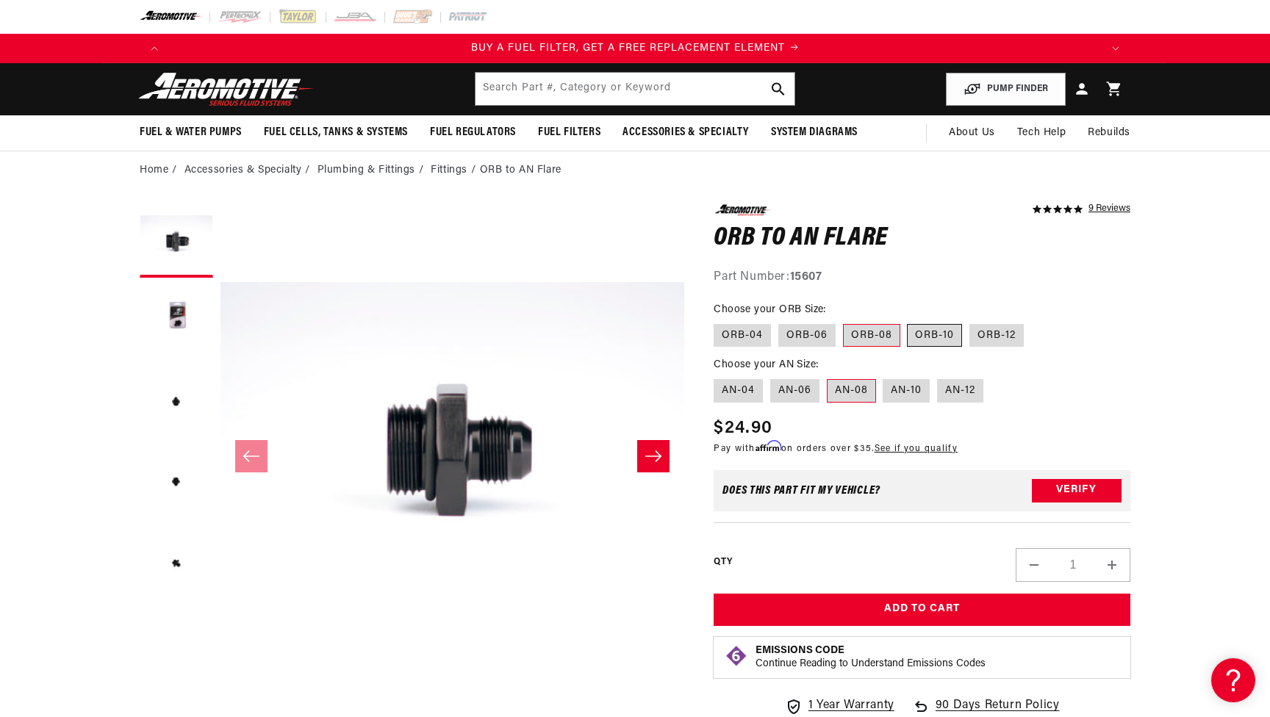
radio input "true"
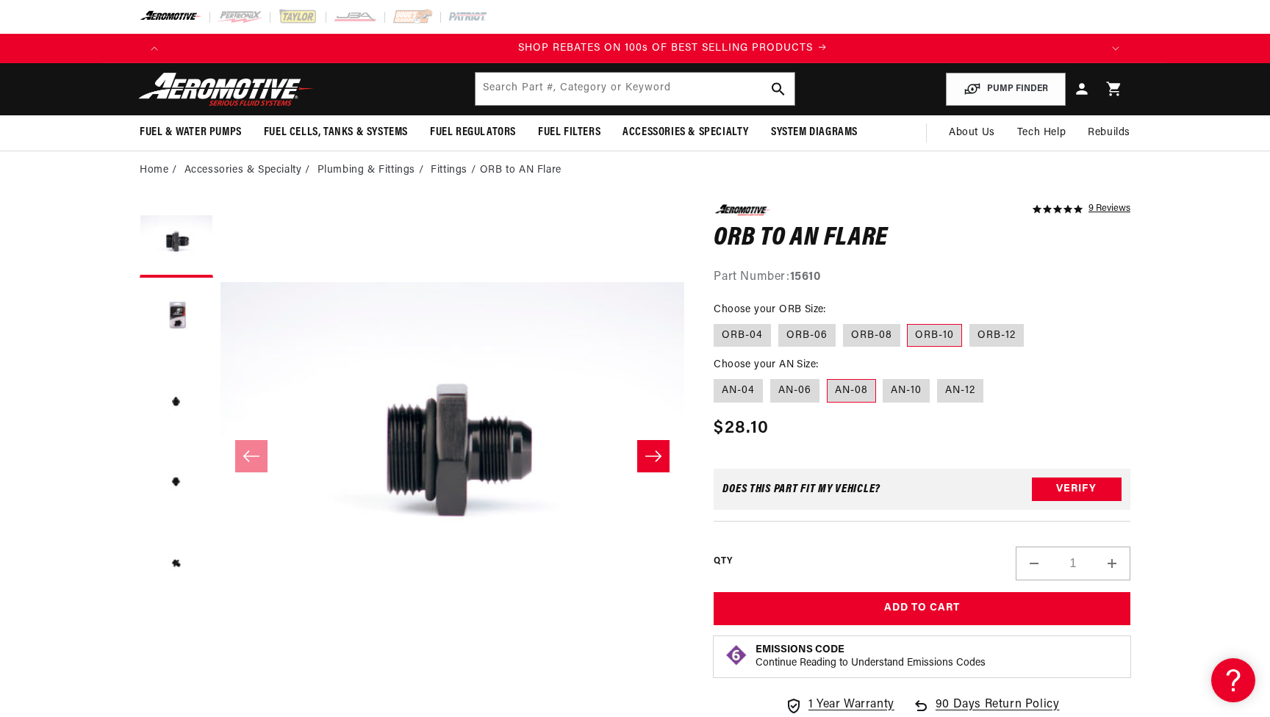
scroll to position [0, 1864]
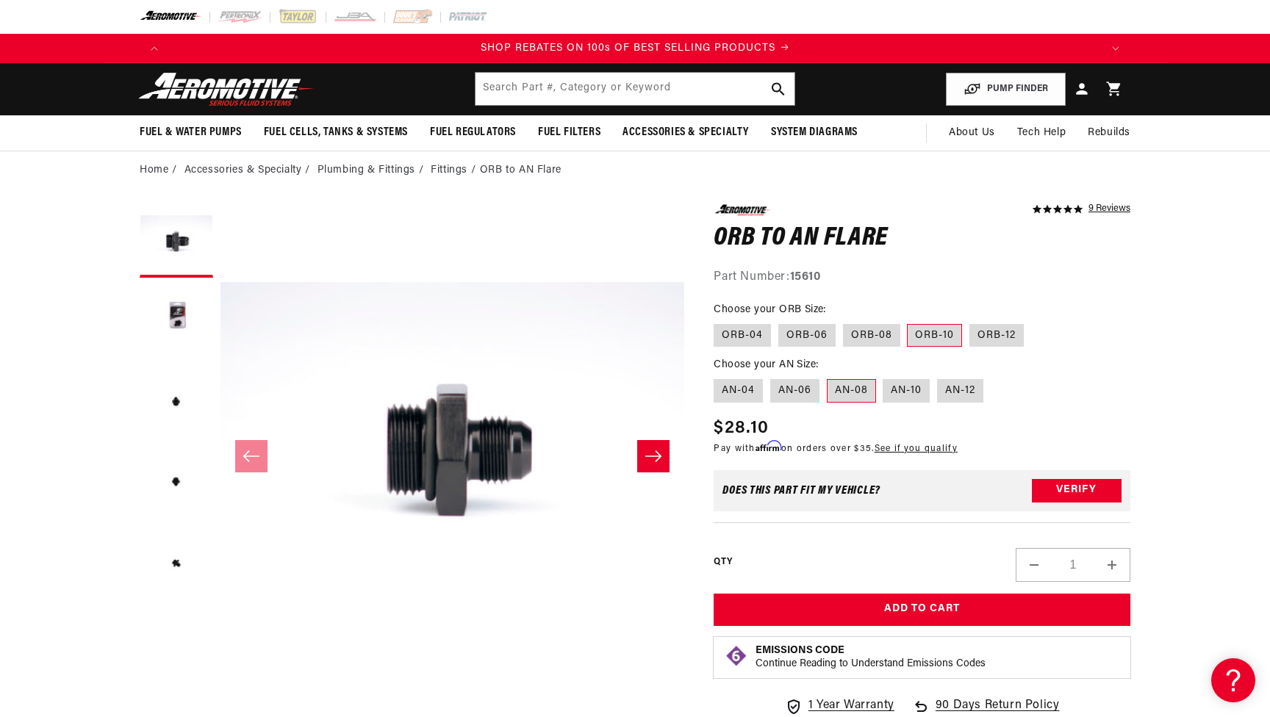
click at [975, 321] on fieldset "Choose your ORB Size: ORB-04 ORB-06 ORB-08 ORB-10 ORB-12" at bounding box center [922, 325] width 417 height 47
click at [980, 331] on label "ORB-12" at bounding box center [996, 336] width 54 height 24
click at [970, 322] on input "ORB-12" at bounding box center [969, 321] width 1 height 1
radio input "true"
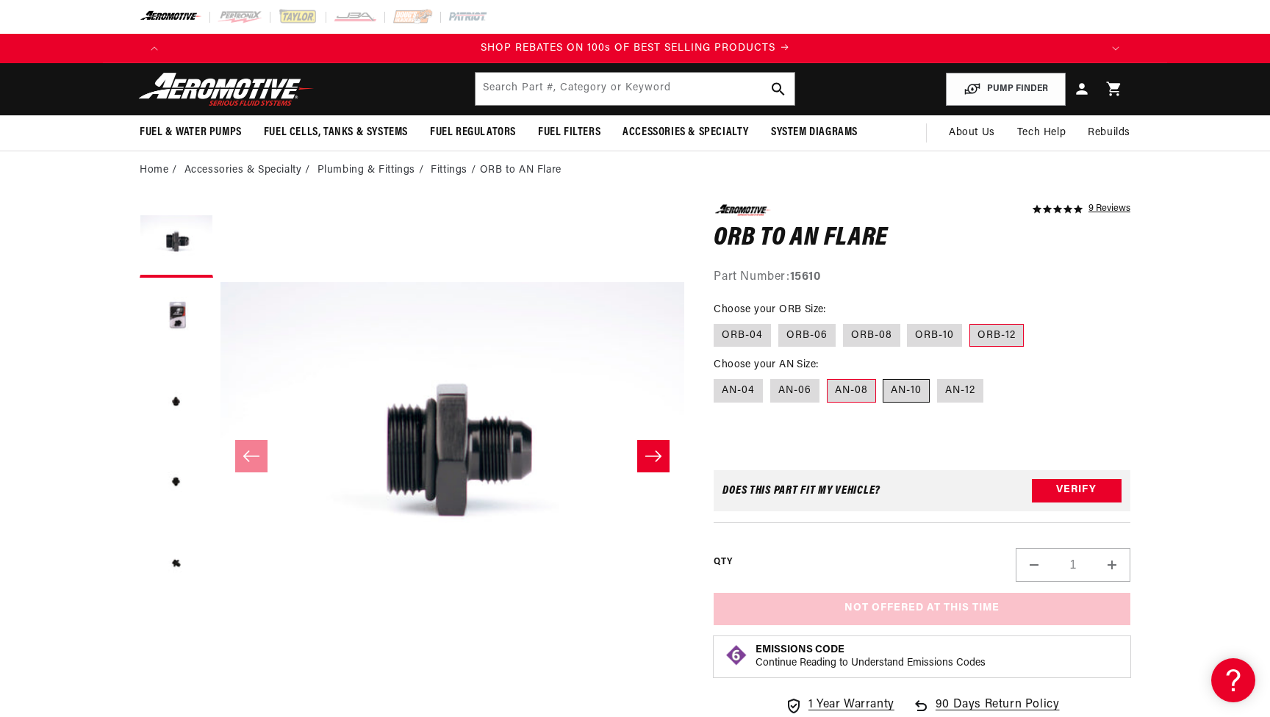
click at [892, 391] on label "AN-10" at bounding box center [906, 391] width 47 height 24
click at [884, 377] on input "AN-10" at bounding box center [883, 376] width 1 height 1
radio input "true"
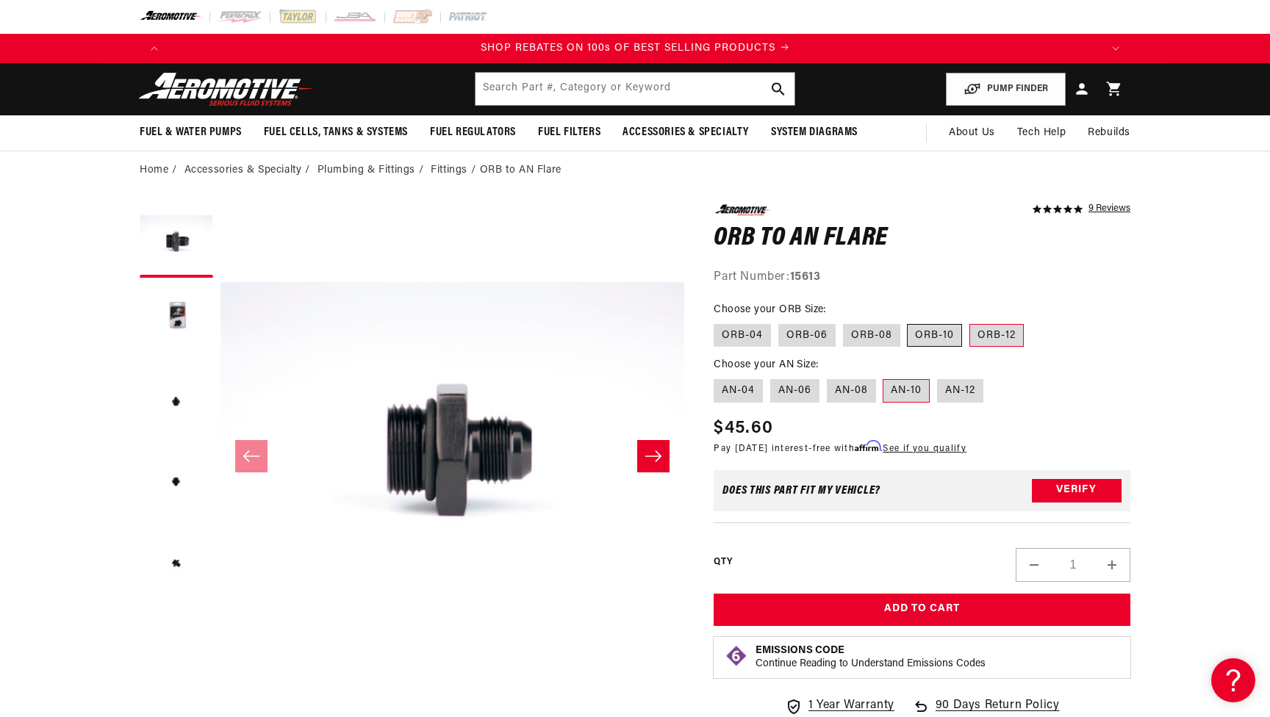
click at [926, 335] on label "ORB-10" at bounding box center [934, 336] width 55 height 24
click at [908, 322] on input "ORB-10" at bounding box center [908, 321] width 1 height 1
radio input "true"
click at [857, 327] on label "ORB-08" at bounding box center [871, 336] width 57 height 24
click at [844, 322] on input "ORB-08" at bounding box center [843, 321] width 1 height 1
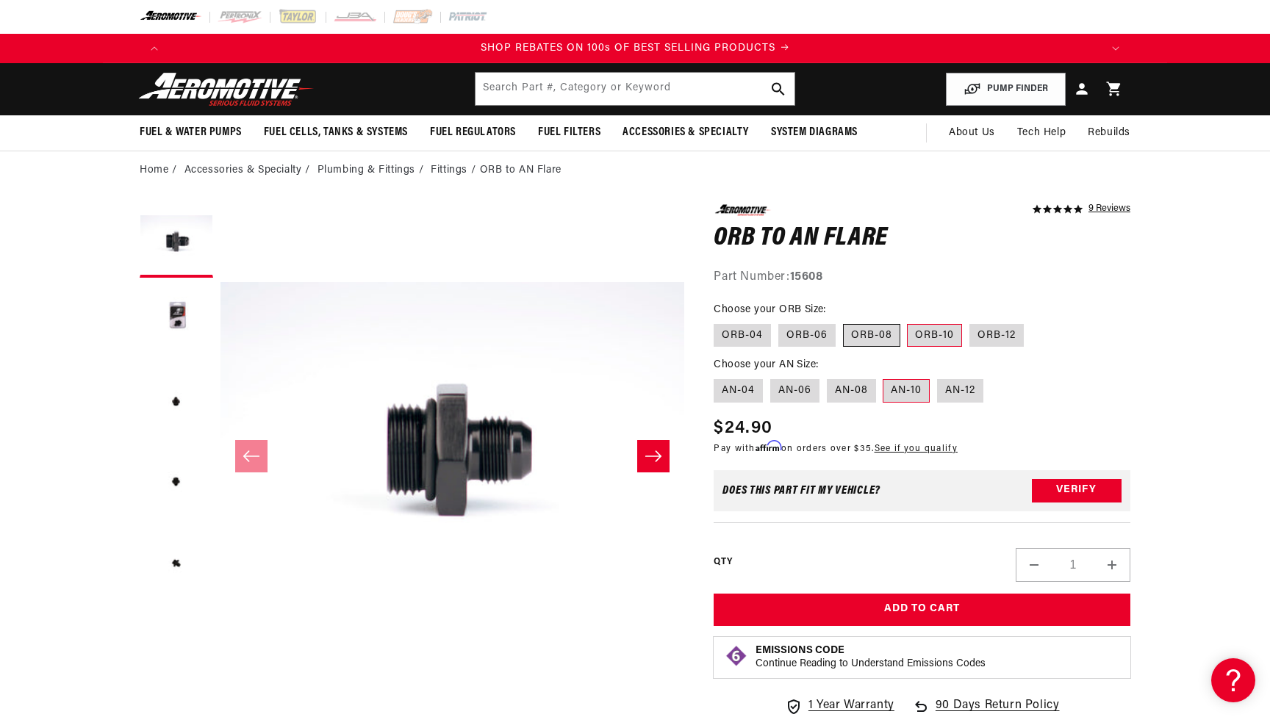
radio input "true"
click at [814, 331] on label "ORB-06" at bounding box center [806, 336] width 57 height 24
click at [779, 322] on input "ORB-06" at bounding box center [778, 321] width 1 height 1
radio input "true"
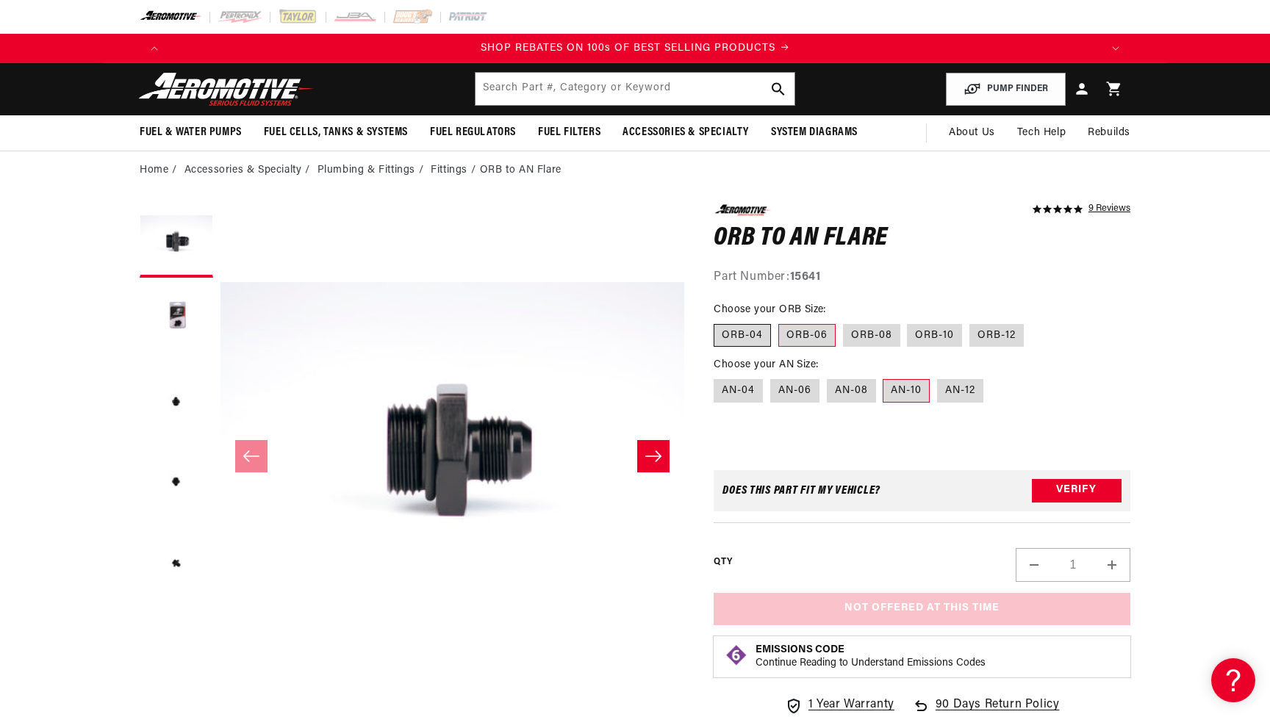
click at [755, 333] on label "ORB-04" at bounding box center [742, 336] width 57 height 24
click at [718, 322] on input "ORB-04" at bounding box center [717, 321] width 1 height 1
radio input "true"
click at [740, 386] on label "AN-04" at bounding box center [738, 391] width 49 height 24
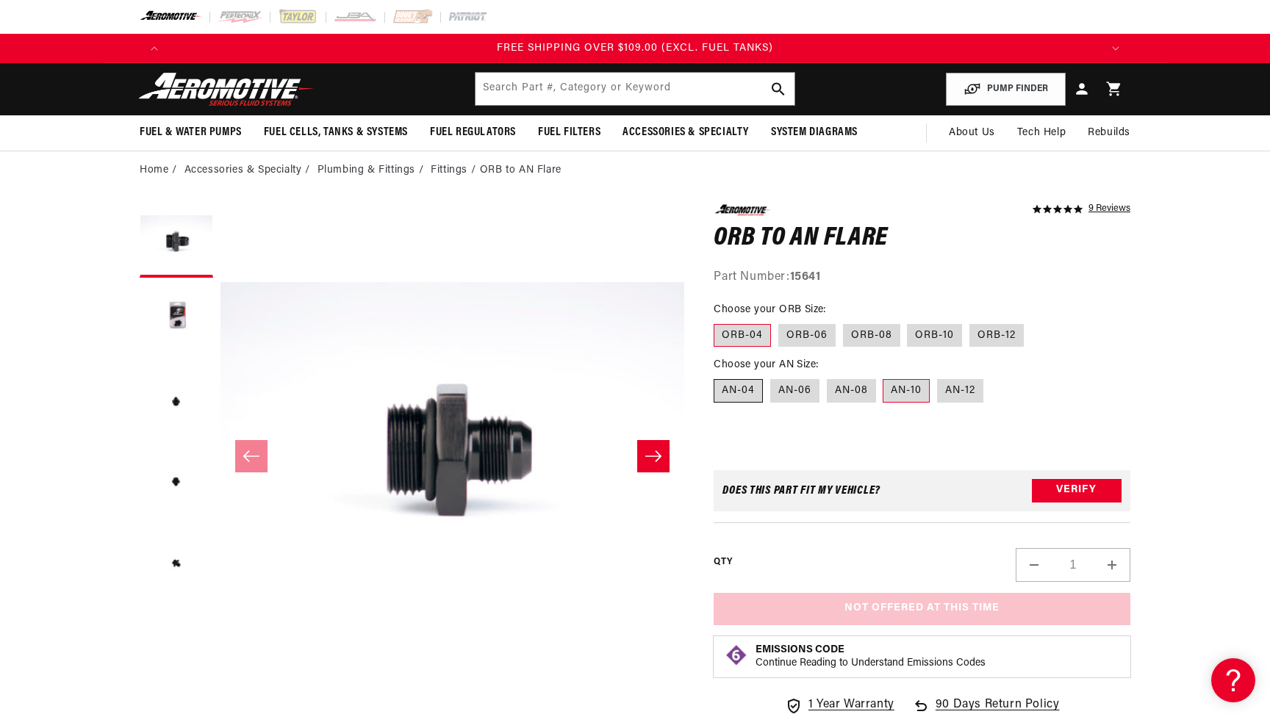
click at [718, 377] on input "AN-04" at bounding box center [717, 376] width 1 height 1
radio input "true"
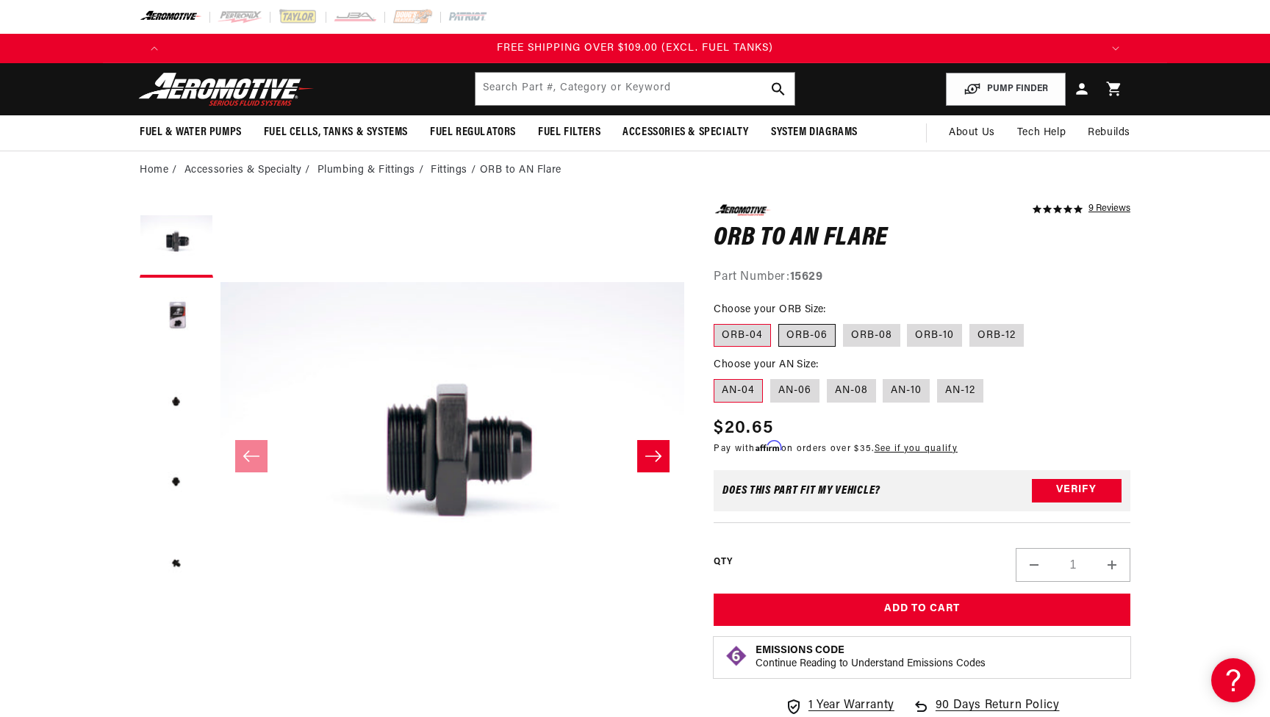
click at [784, 339] on label "ORB-06" at bounding box center [806, 336] width 57 height 24
click at [779, 322] on input "ORB-06" at bounding box center [778, 321] width 1 height 1
radio input "true"
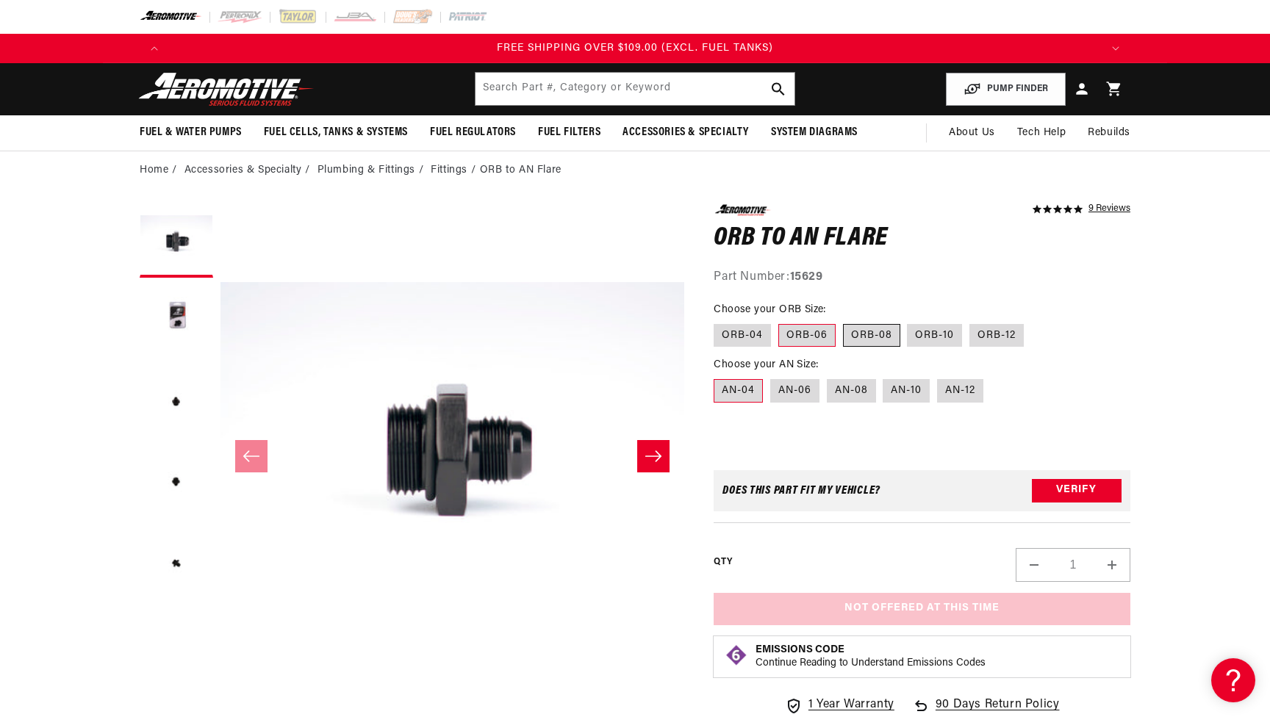
click at [844, 339] on label "ORB-08" at bounding box center [871, 336] width 57 height 24
click at [844, 322] on input "ORB-08" at bounding box center [843, 321] width 1 height 1
radio input "true"
click at [928, 335] on label "ORB-10" at bounding box center [934, 336] width 55 height 24
click at [908, 322] on input "ORB-10" at bounding box center [908, 321] width 1 height 1
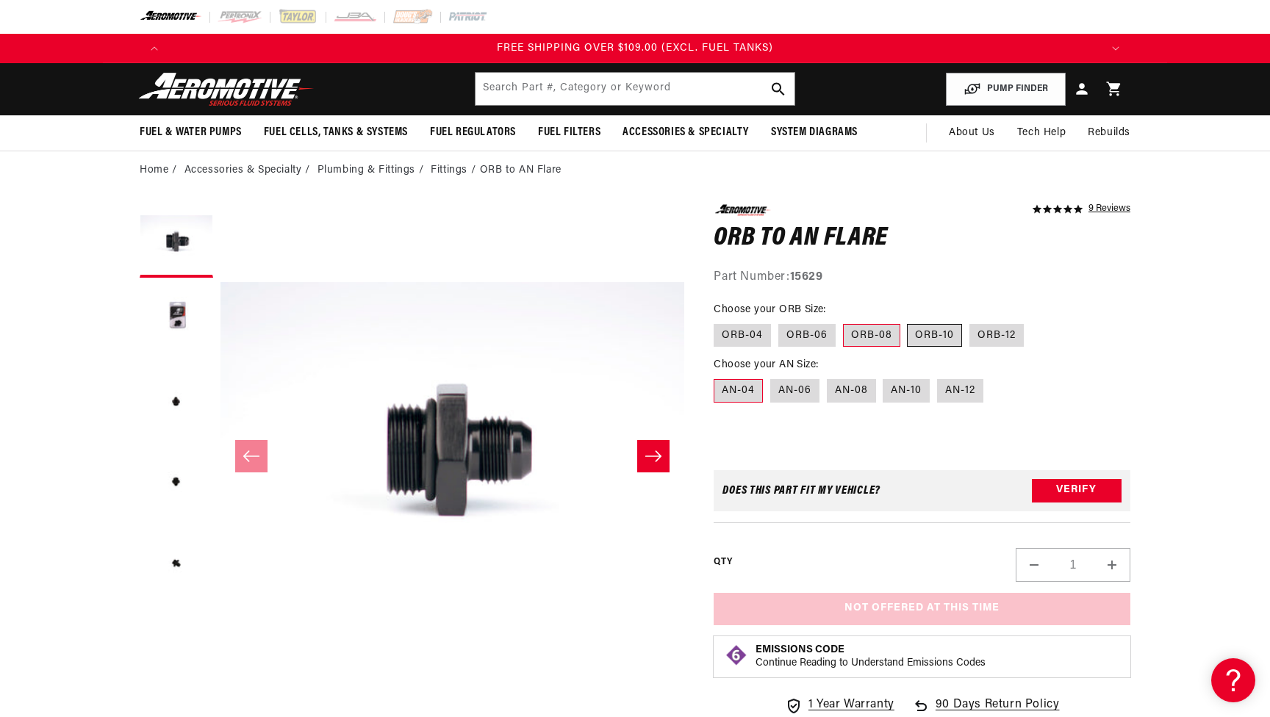
radio input "true"
click at [973, 333] on label "ORB-12" at bounding box center [996, 336] width 54 height 24
click at [970, 322] on input "ORB-12" at bounding box center [969, 321] width 1 height 1
radio input "true"
click at [804, 398] on label "AN-06" at bounding box center [794, 391] width 49 height 24
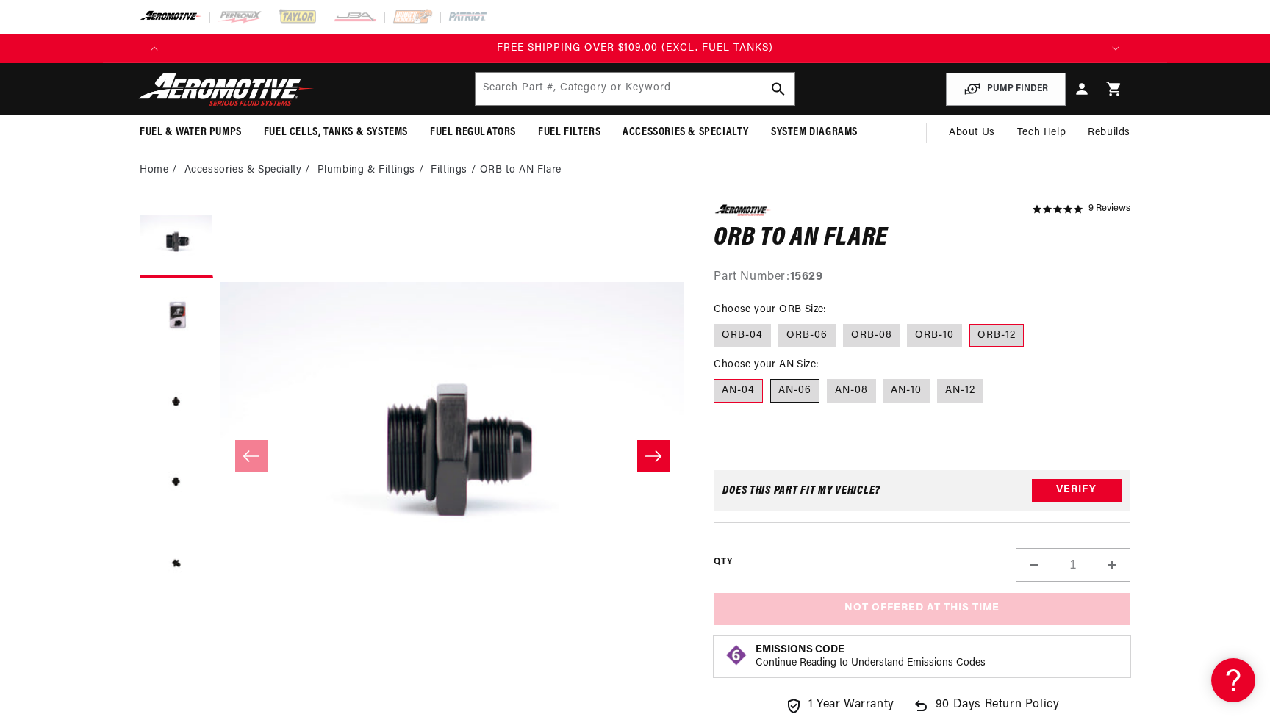
click at [771, 377] on input "AN-06" at bounding box center [770, 376] width 1 height 1
radio input "true"
click at [745, 328] on label "ORB-04" at bounding box center [742, 336] width 57 height 24
click at [718, 322] on input "ORB-04" at bounding box center [717, 321] width 1 height 1
radio input "true"
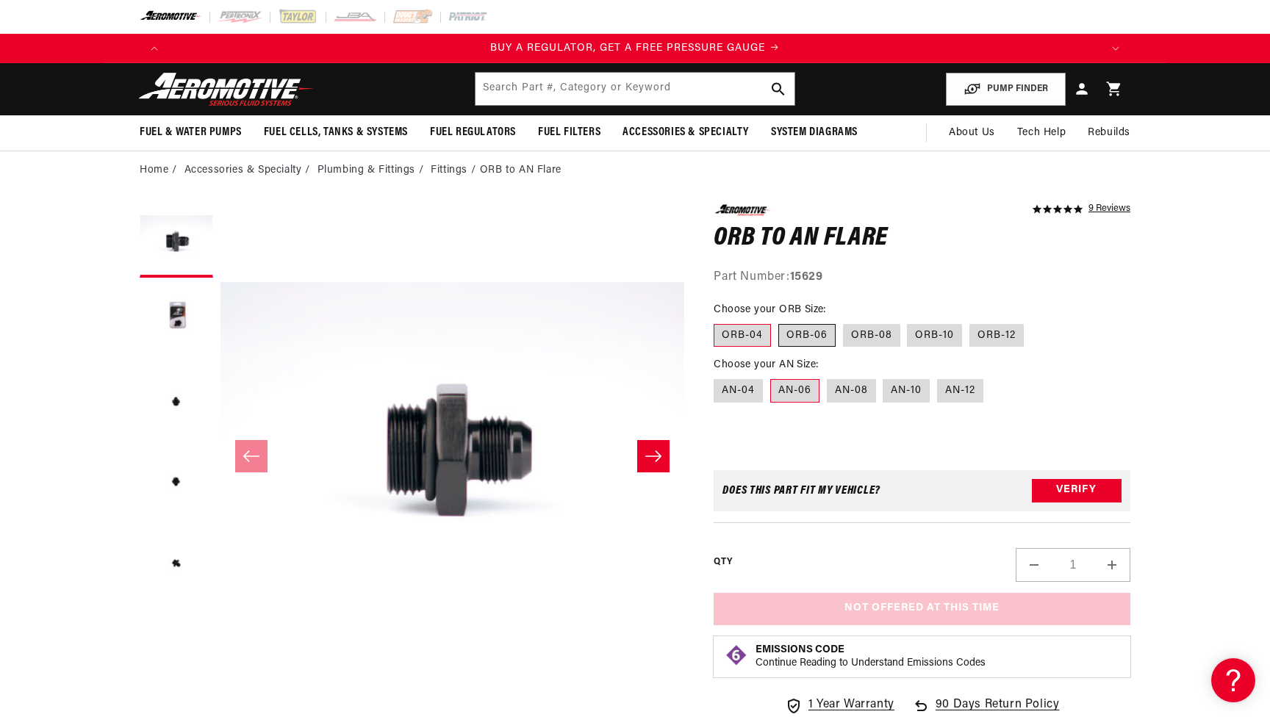
click at [791, 341] on label "ORB-06" at bounding box center [806, 336] width 57 height 24
click at [779, 322] on input "ORB-06" at bounding box center [778, 321] width 1 height 1
radio input "true"
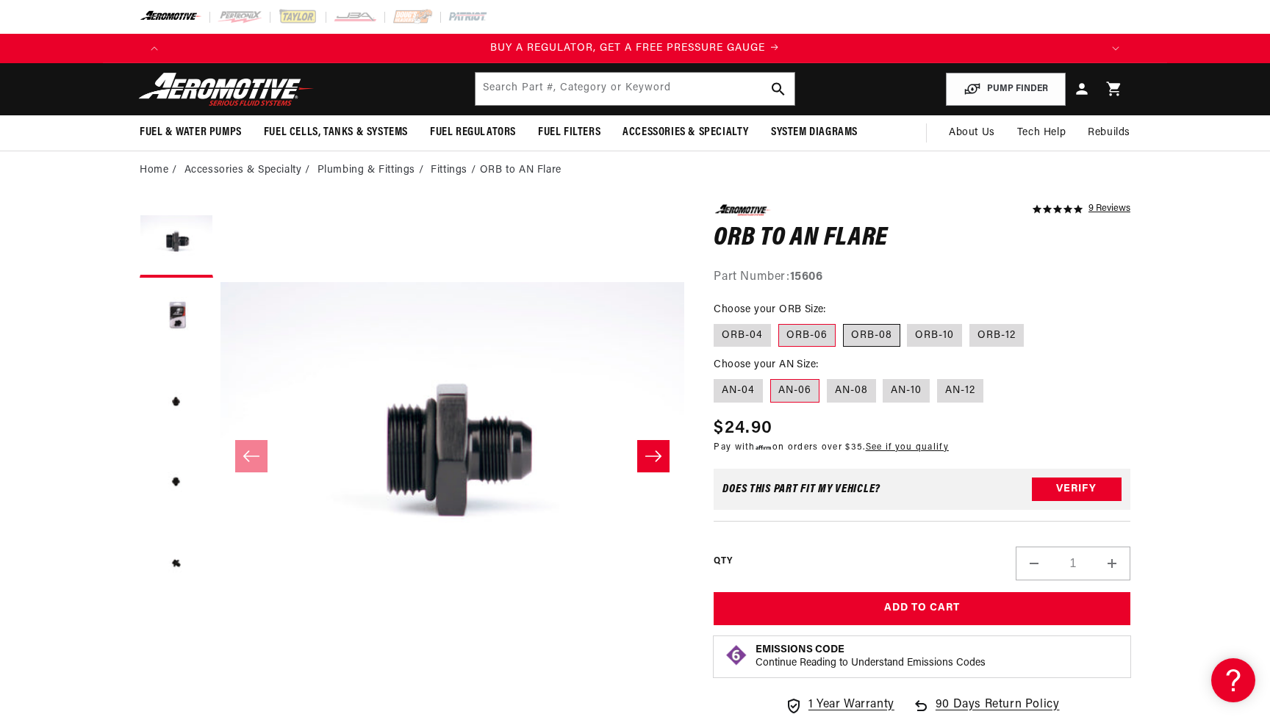
click at [848, 336] on label "ORB-08" at bounding box center [871, 336] width 57 height 24
click at [844, 322] on input "ORB-08" at bounding box center [843, 321] width 1 height 1
radio input "true"
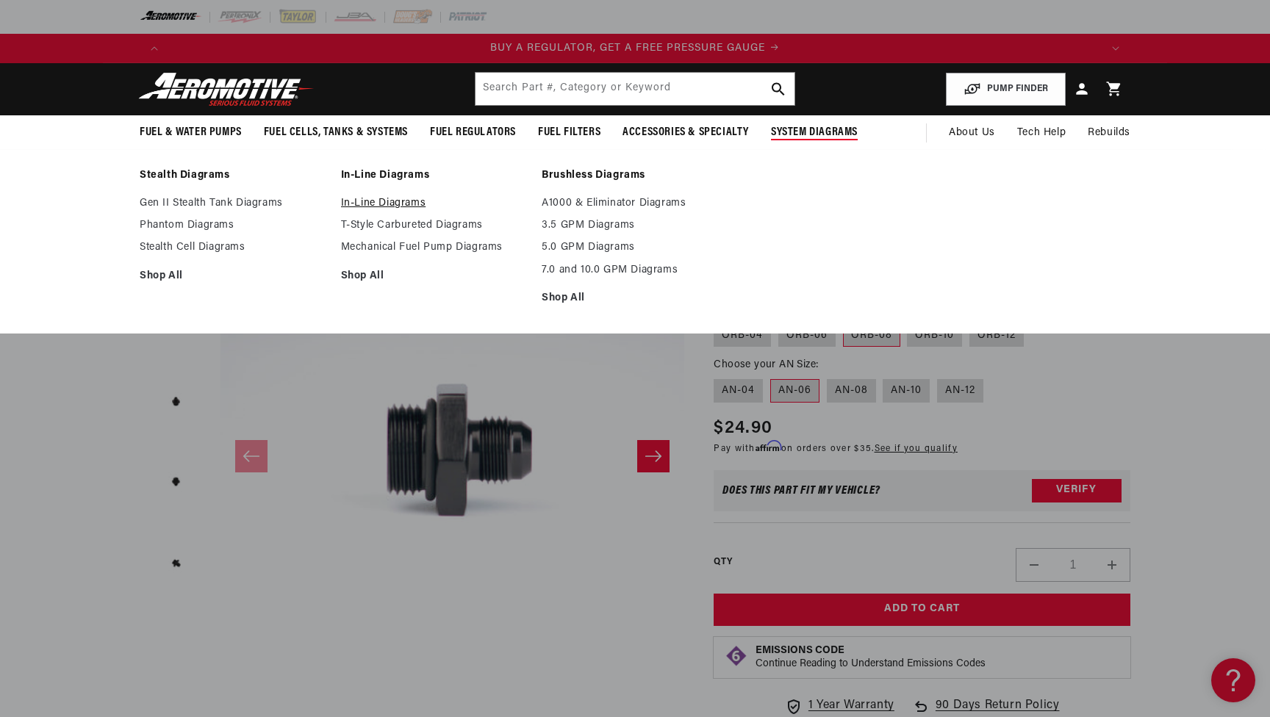
click at [367, 198] on link "In-Line Diagrams" at bounding box center [434, 203] width 187 height 13
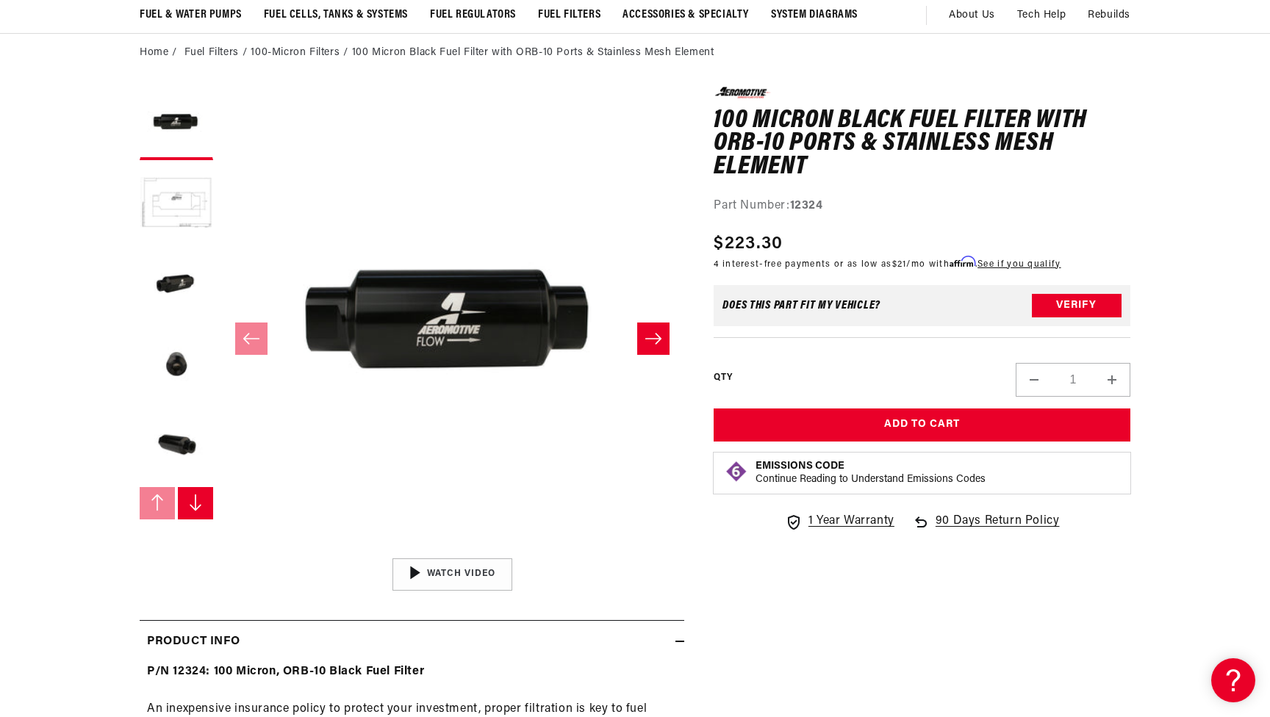
click at [199, 490] on button "Slide right" at bounding box center [195, 503] width 35 height 32
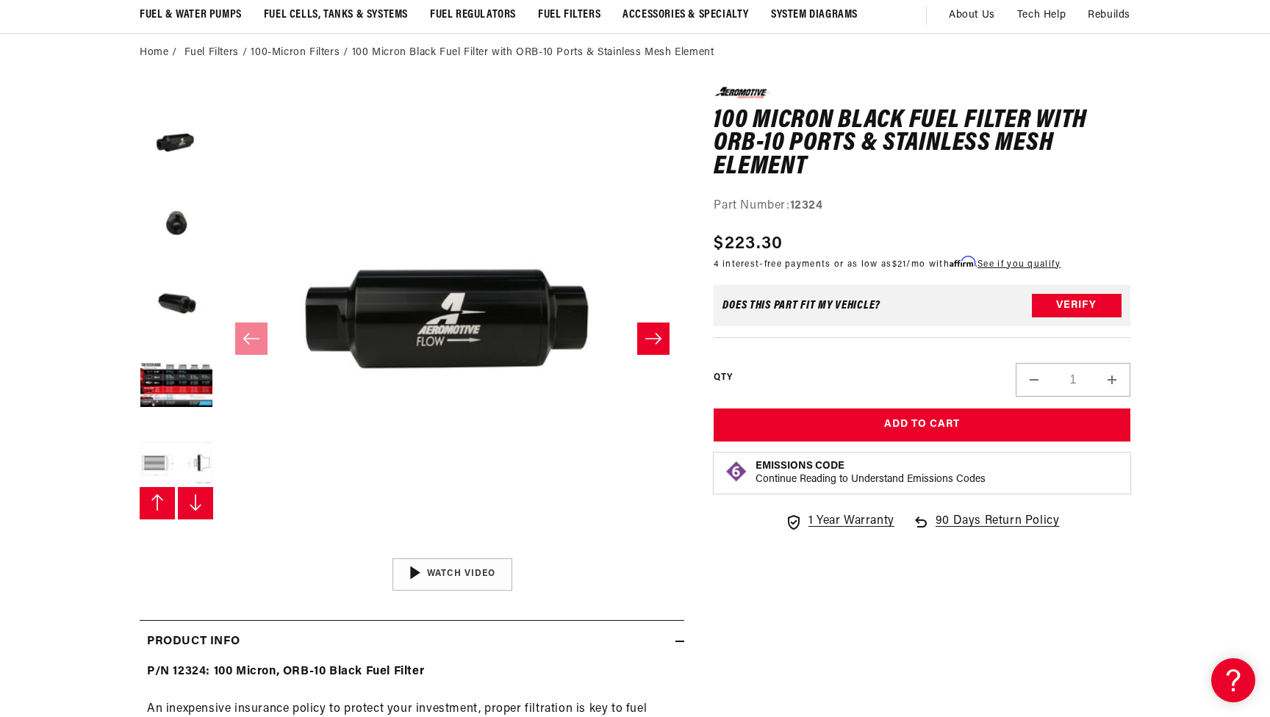
scroll to position [162, 0]
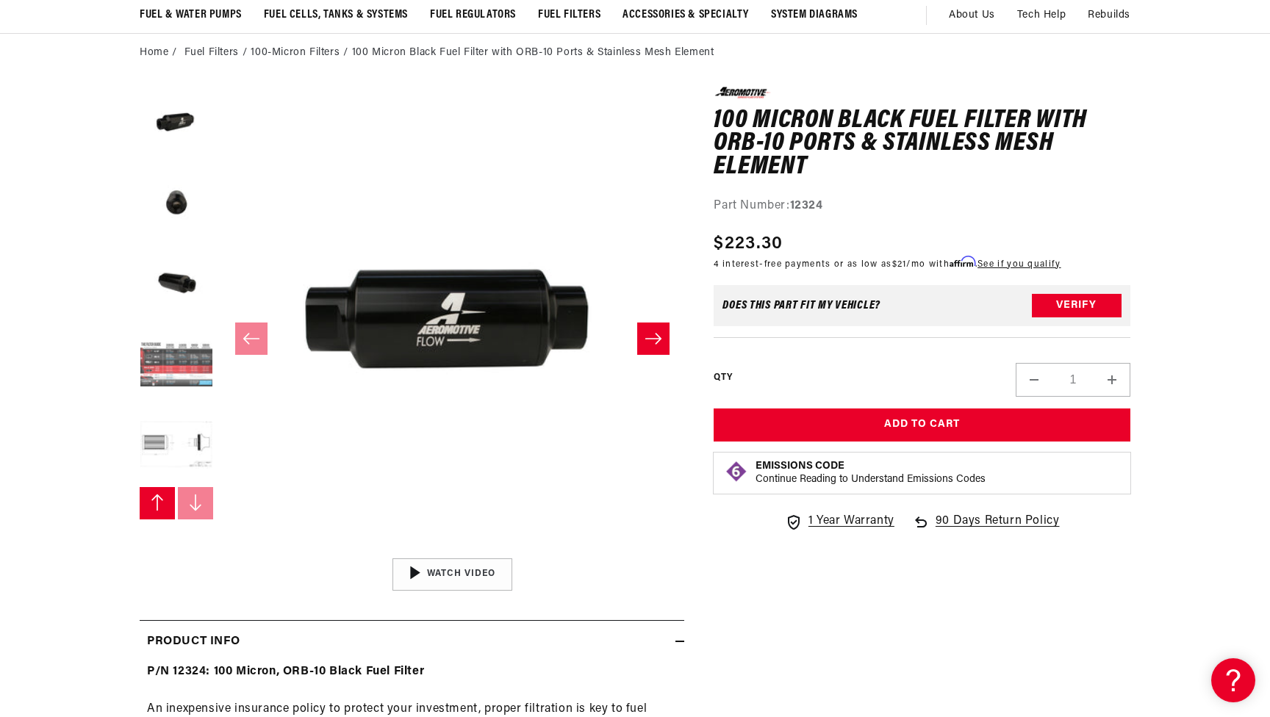
click at [196, 381] on button "Load image 6 in gallery view" at bounding box center [176, 365] width 73 height 73
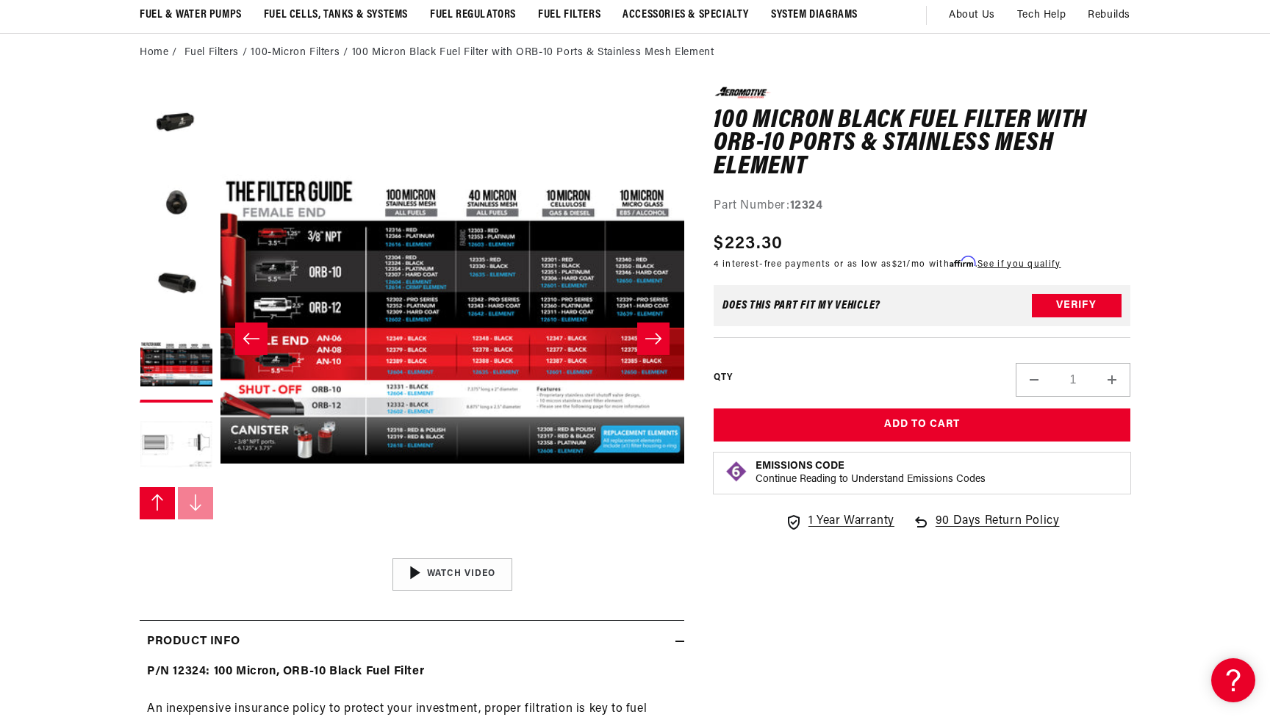
scroll to position [0, 2796]
